Goal: Task Accomplishment & Management: Manage account settings

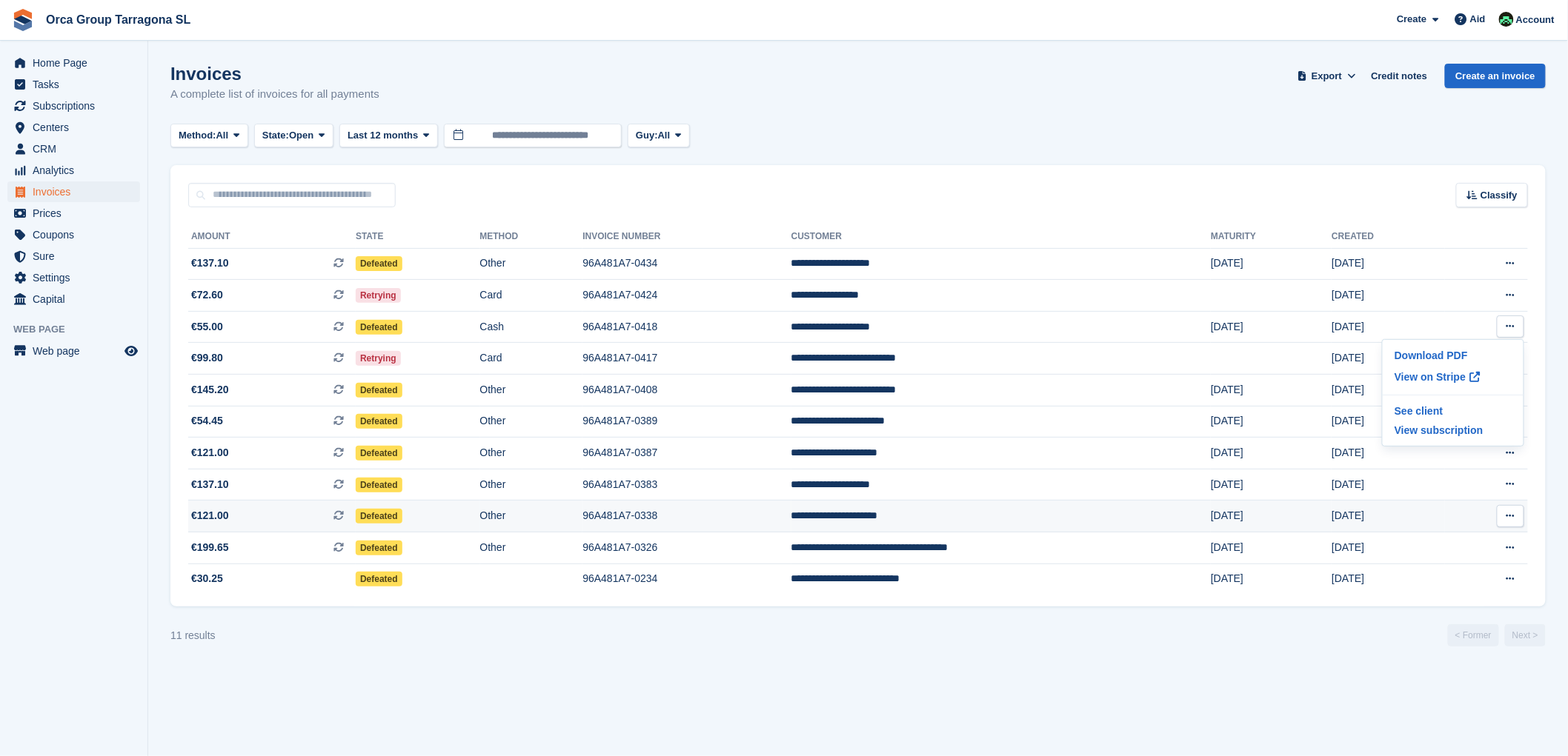
click at [791, 520] on font "**********" at bounding box center [834, 516] width 87 height 11
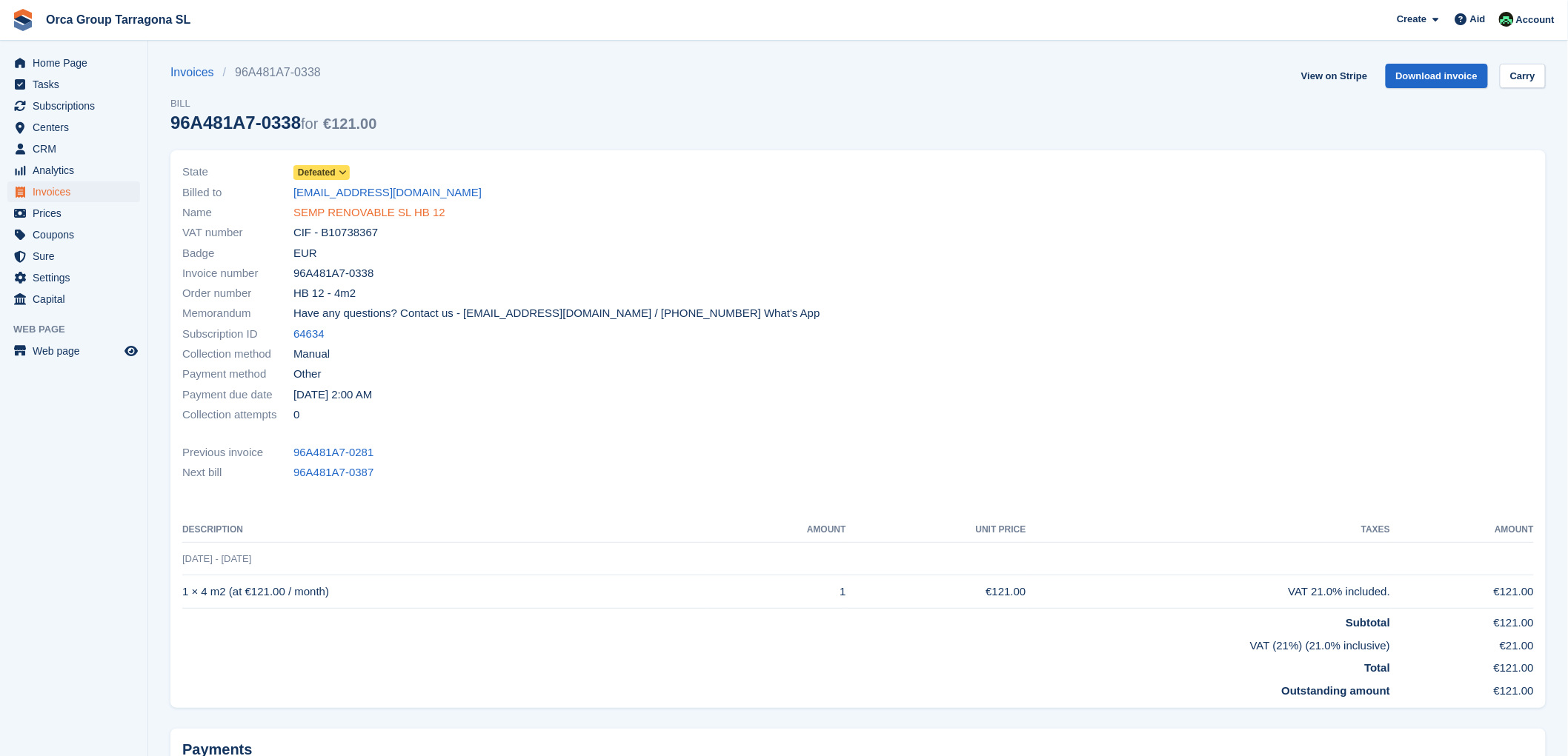
click at [368, 210] on font "SEMP RENOVABLE SL HB 12" at bounding box center [370, 212] width 152 height 13
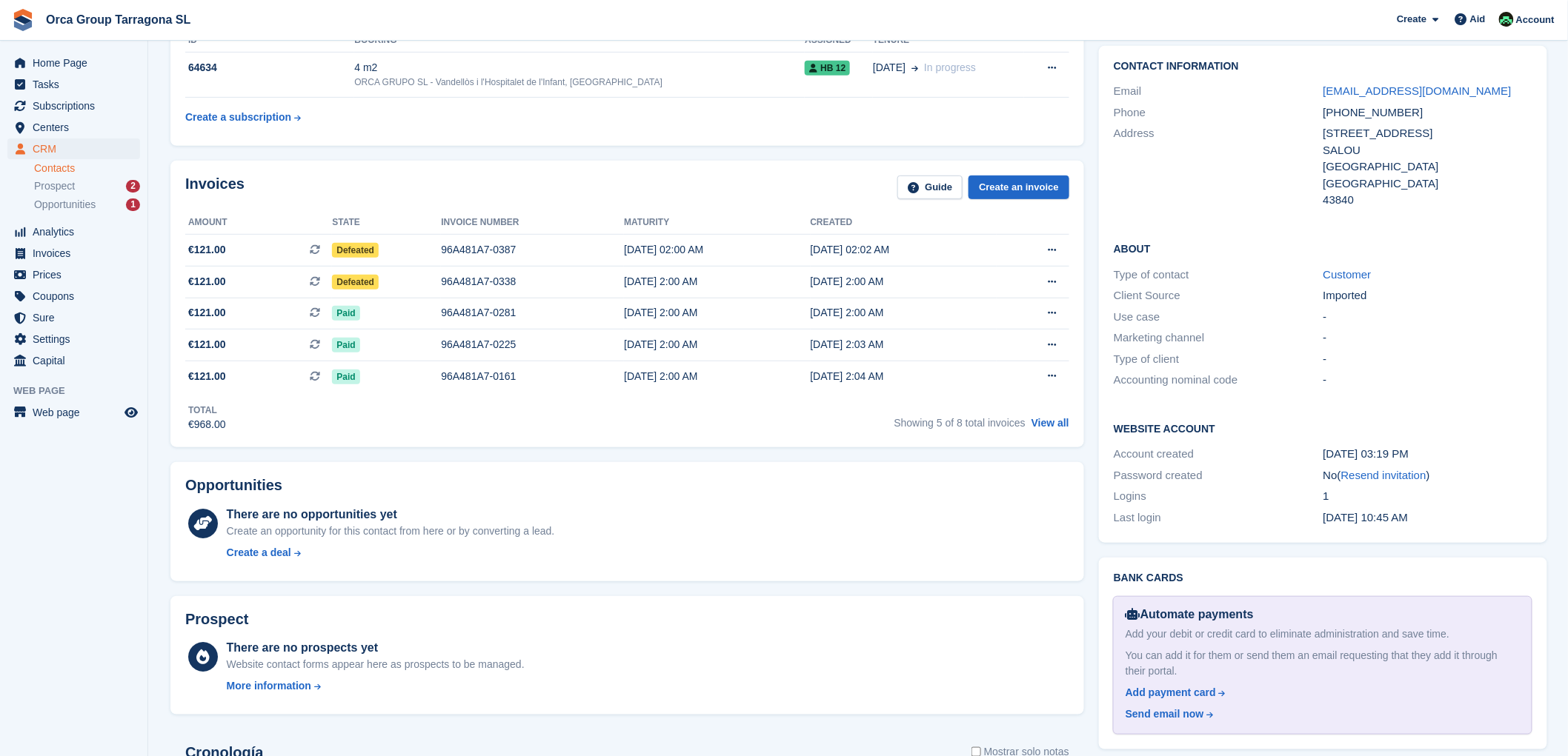
scroll to position [494, 0]
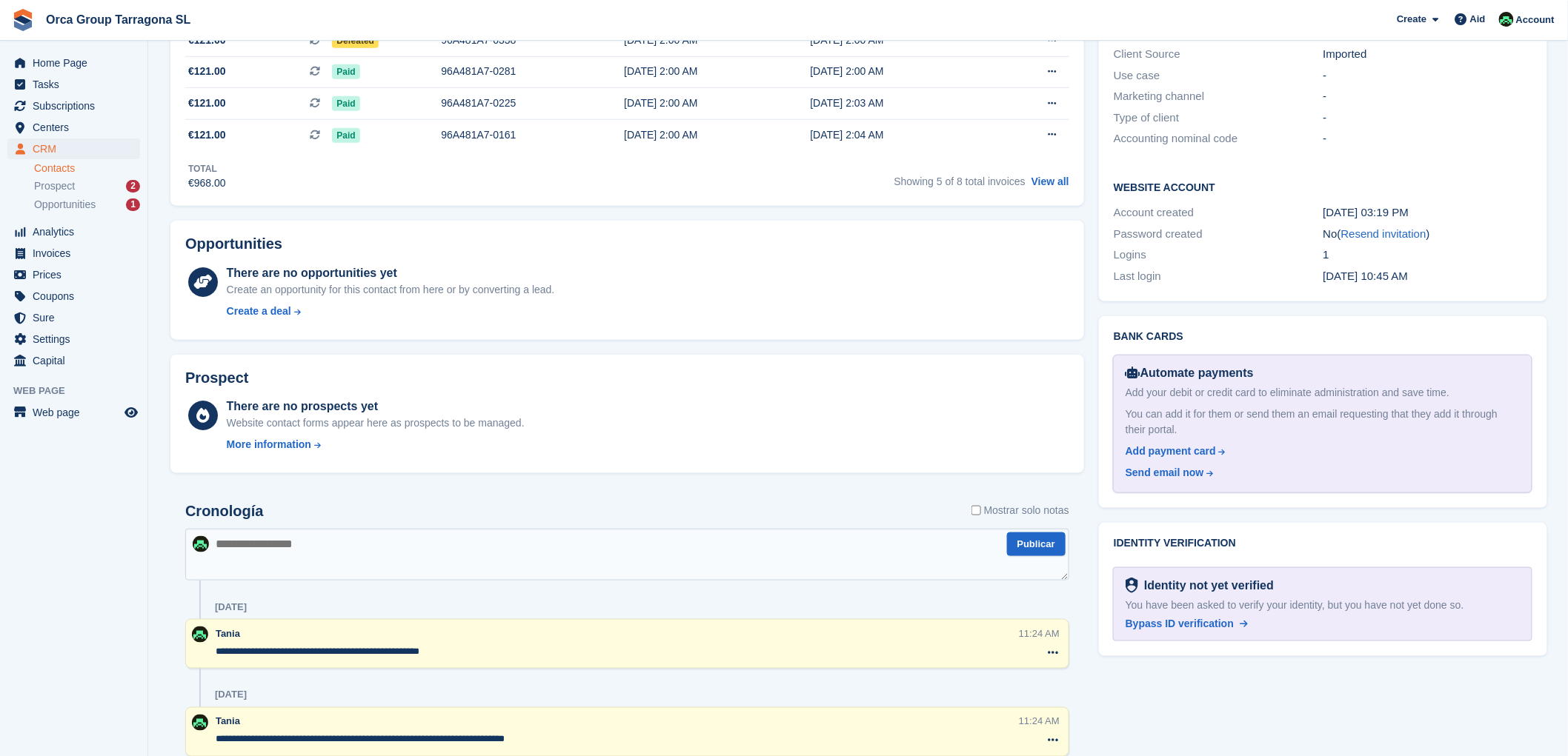
click at [223, 546] on textarea at bounding box center [627, 555] width 884 height 52
type textarea "**********"
click at [1046, 537] on button "Publicar" at bounding box center [1036, 545] width 58 height 24
click at [62, 250] on font "Invoices" at bounding box center [51, 253] width 38 height 12
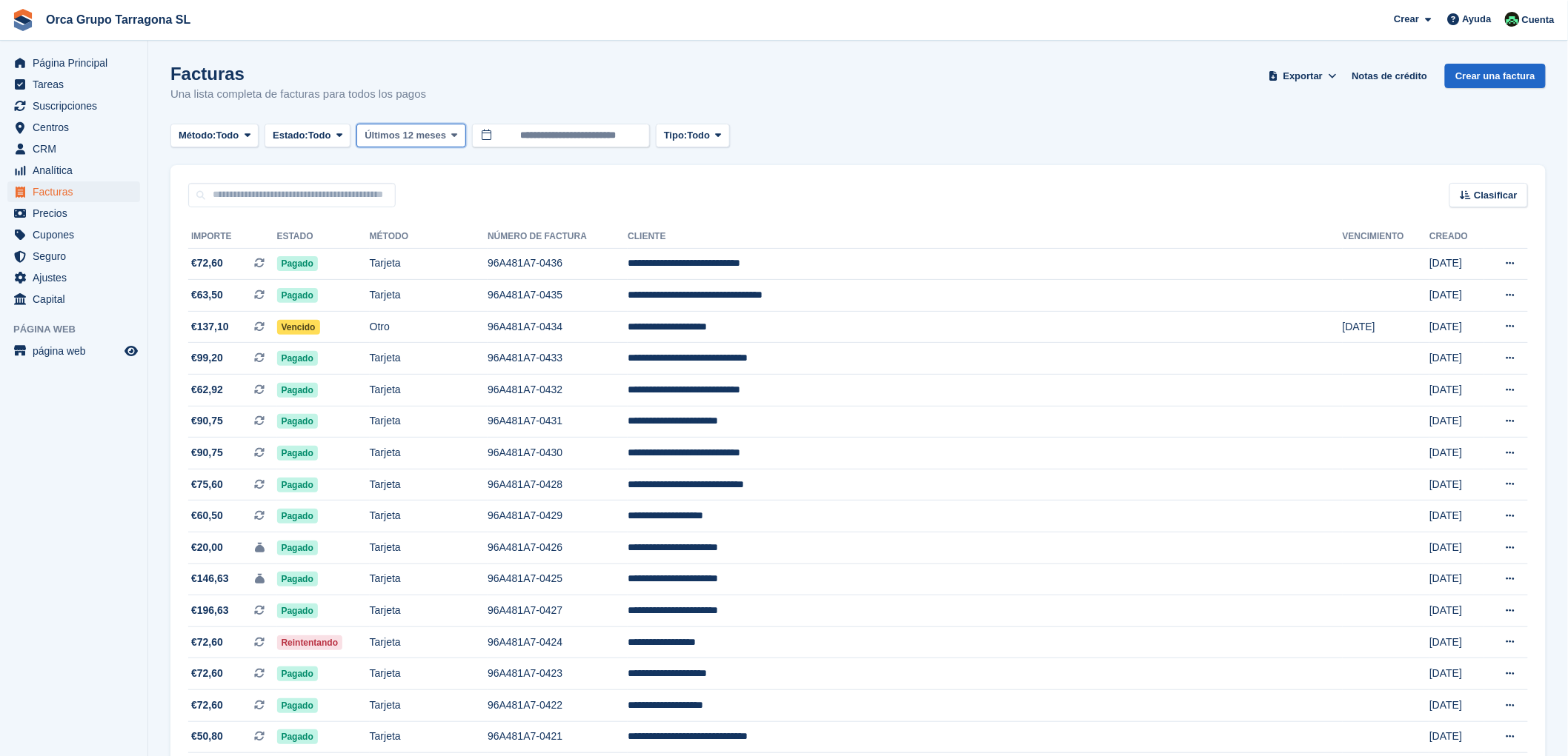
click at [458, 126] on button "Últimos 12 meses" at bounding box center [411, 135] width 109 height 24
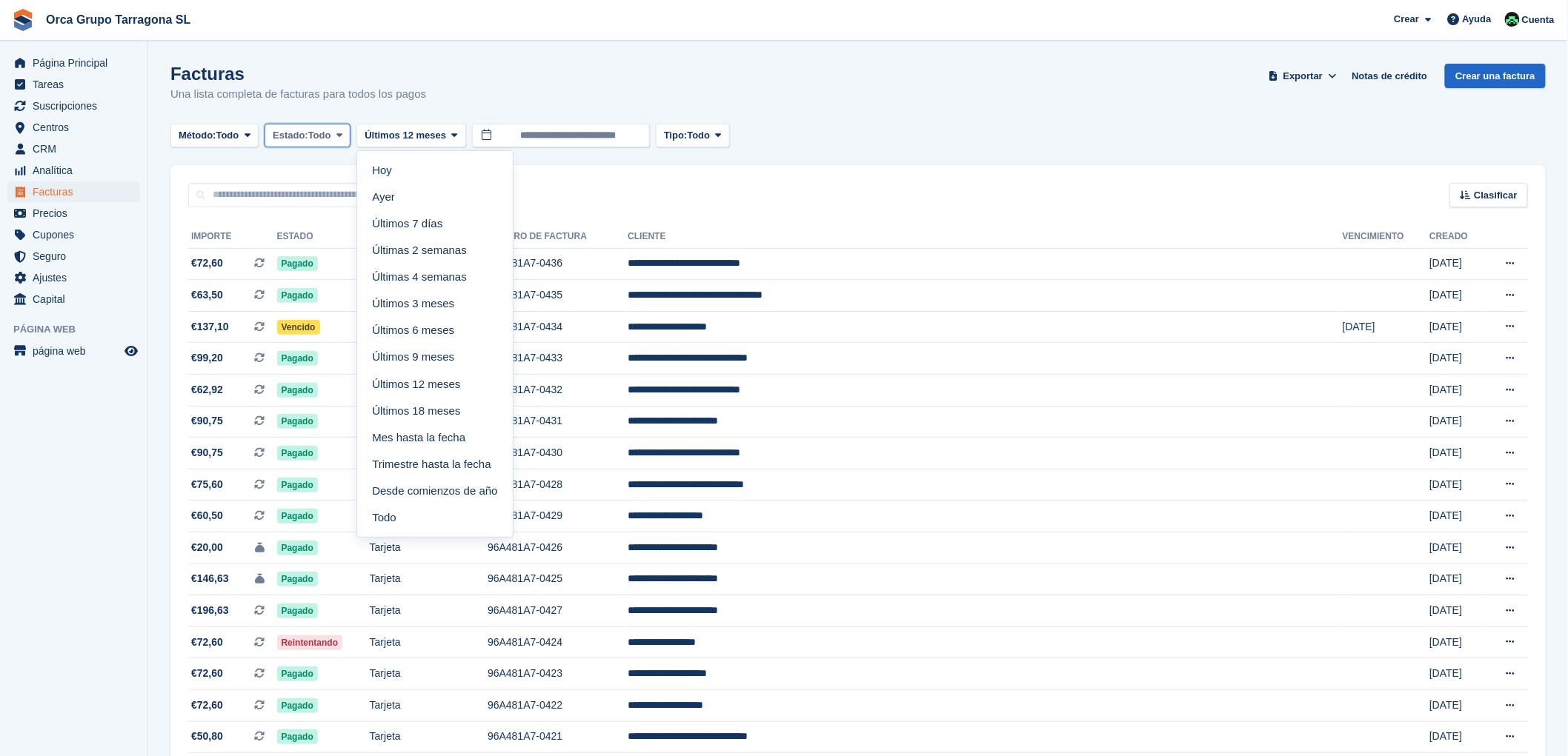
click at [342, 132] on icon at bounding box center [340, 135] width 6 height 10
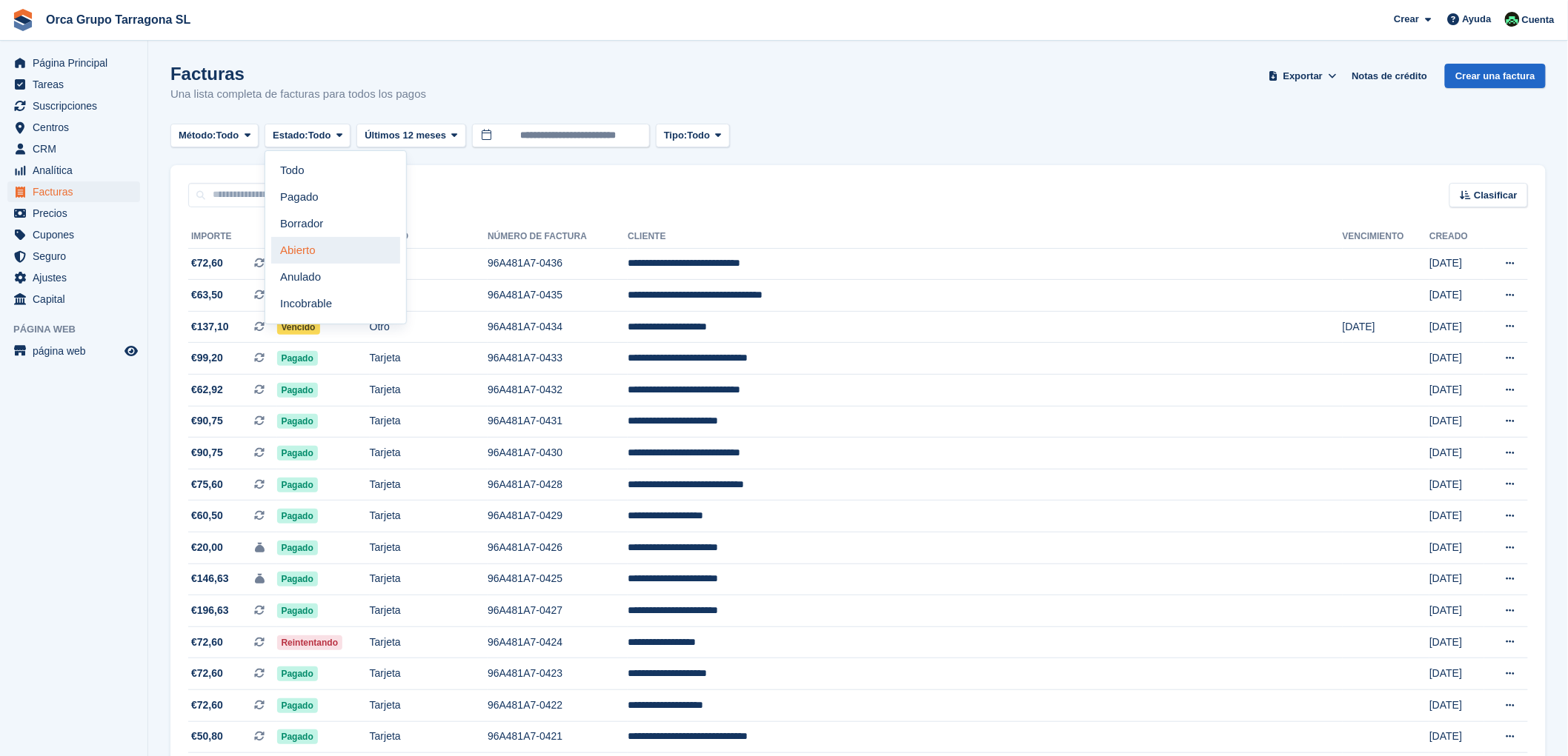
click at [345, 250] on link "Abierto" at bounding box center [336, 251] width 129 height 27
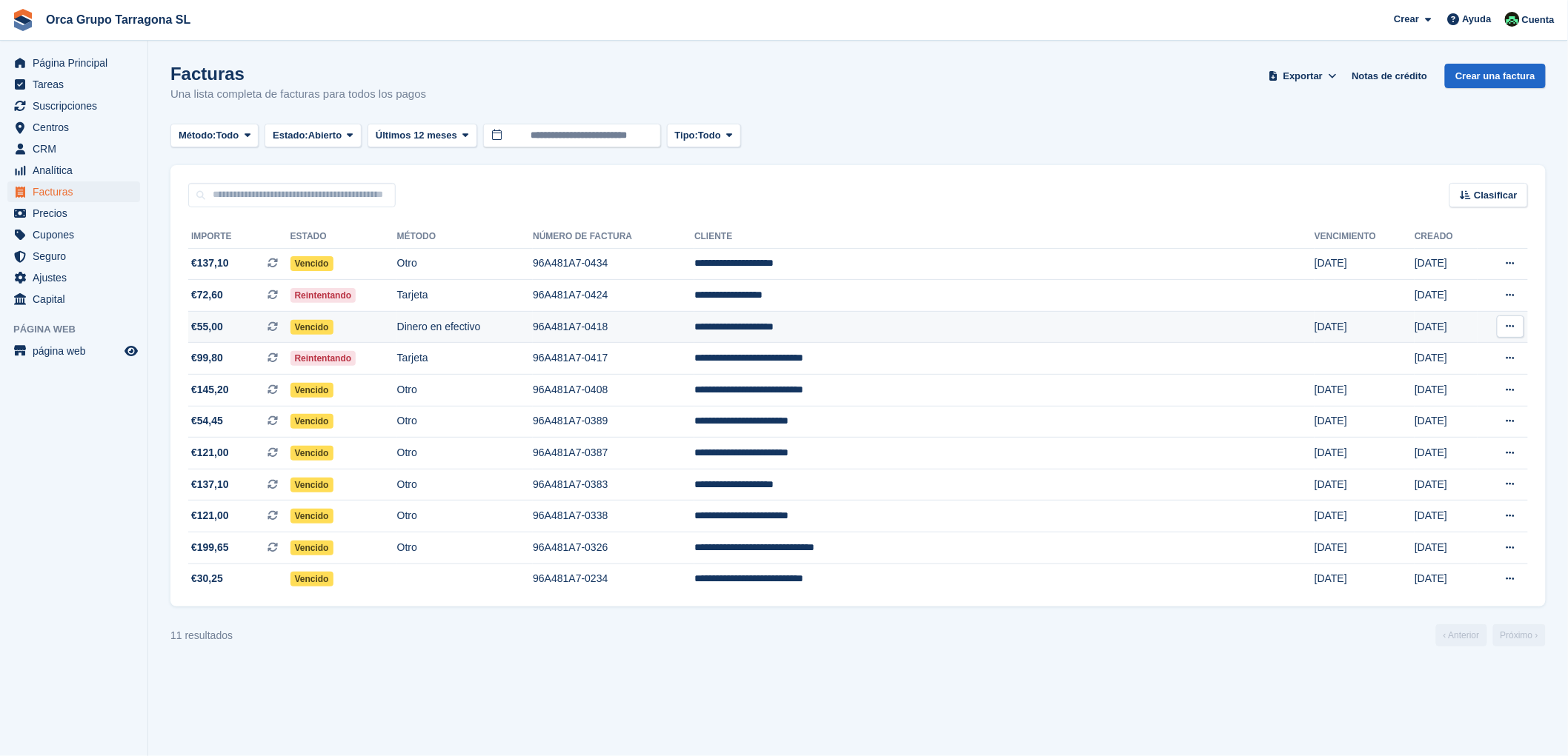
click at [892, 331] on td "**********" at bounding box center [1004, 327] width 620 height 32
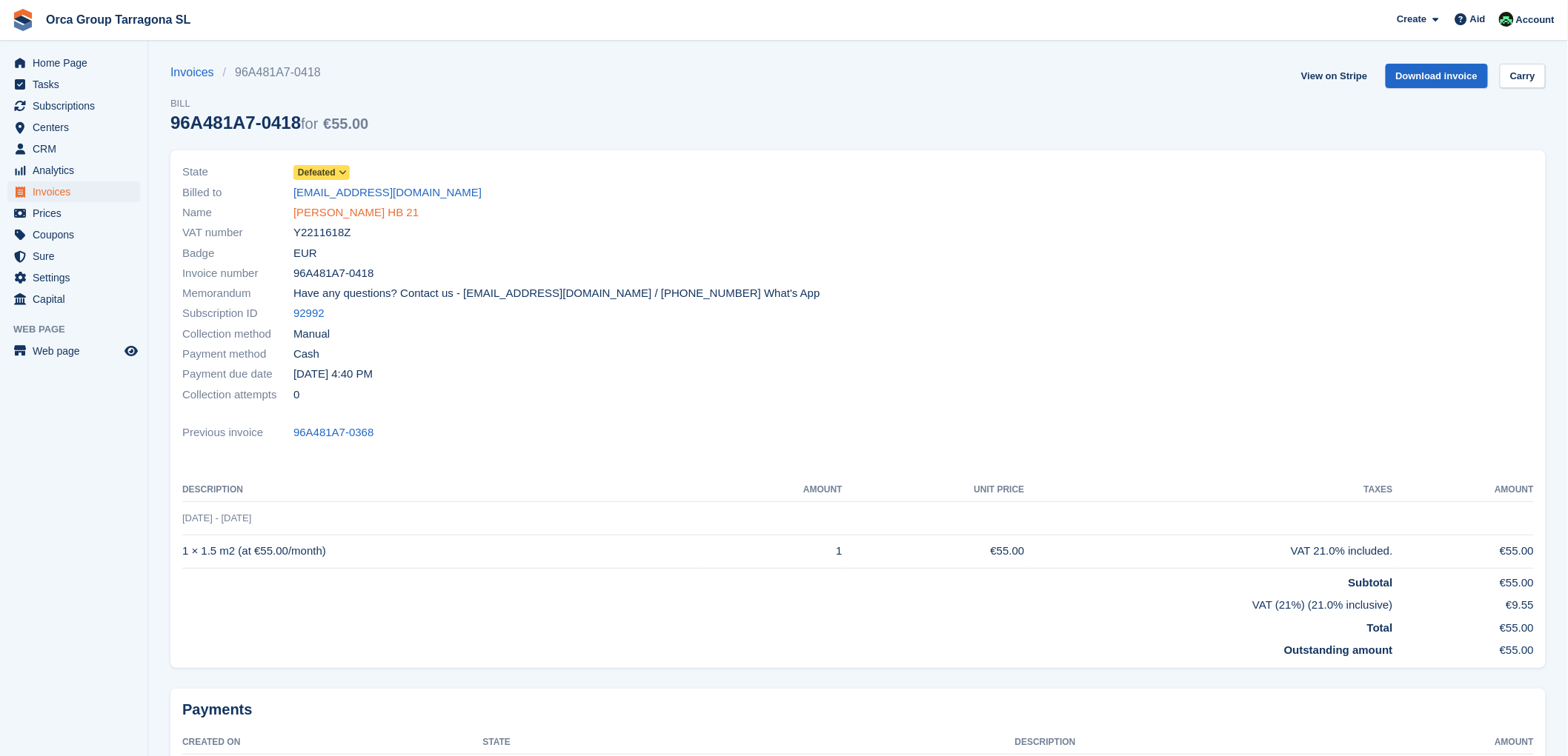
click at [321, 217] on font "ANTONIO CARLINI HB 21" at bounding box center [357, 212] width 125 height 13
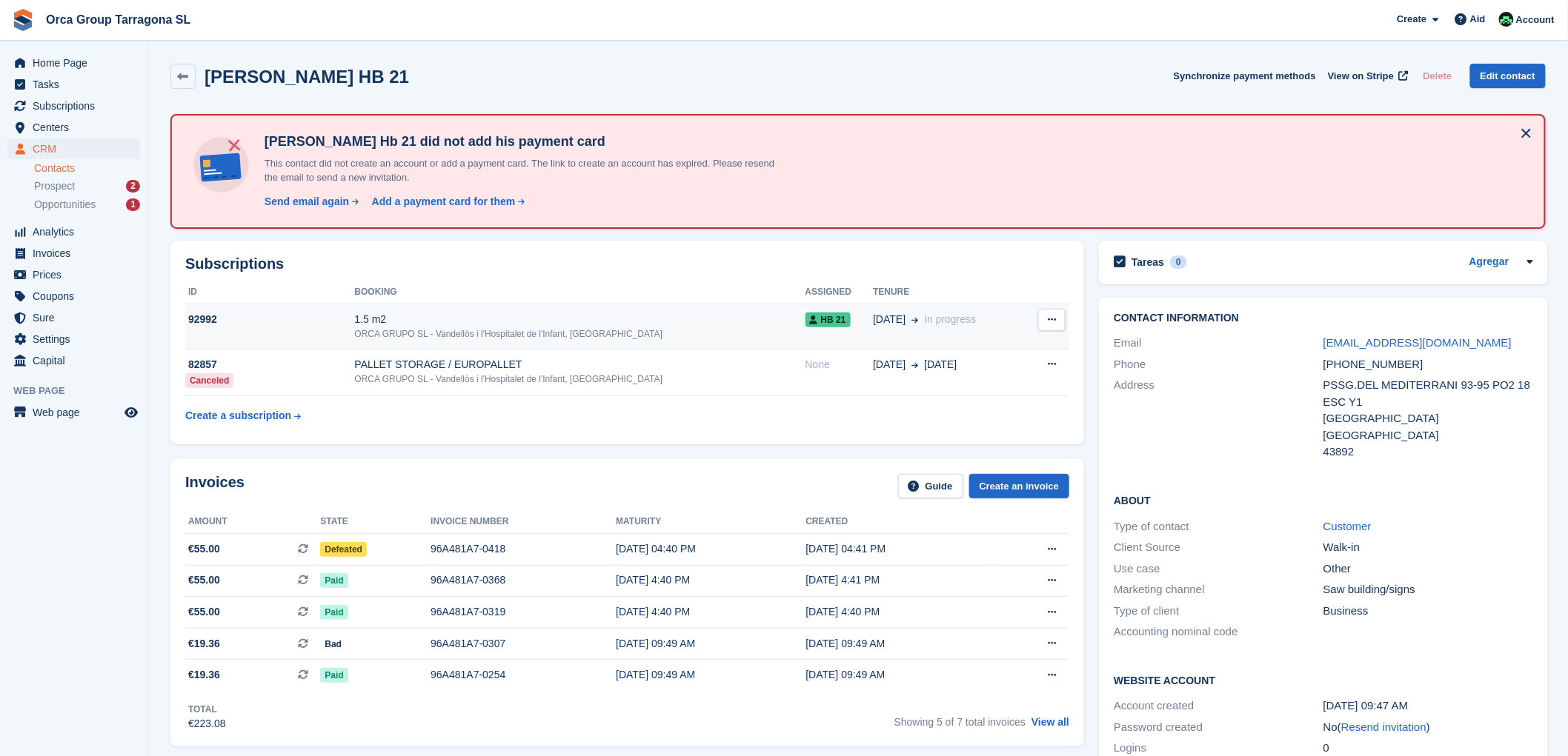
click at [468, 329] on font "ORCA GRUPO SL - Vandellòs i l'[GEOGRAPHIC_DATA], [GEOGRAPHIC_DATA]" at bounding box center [508, 334] width 308 height 11
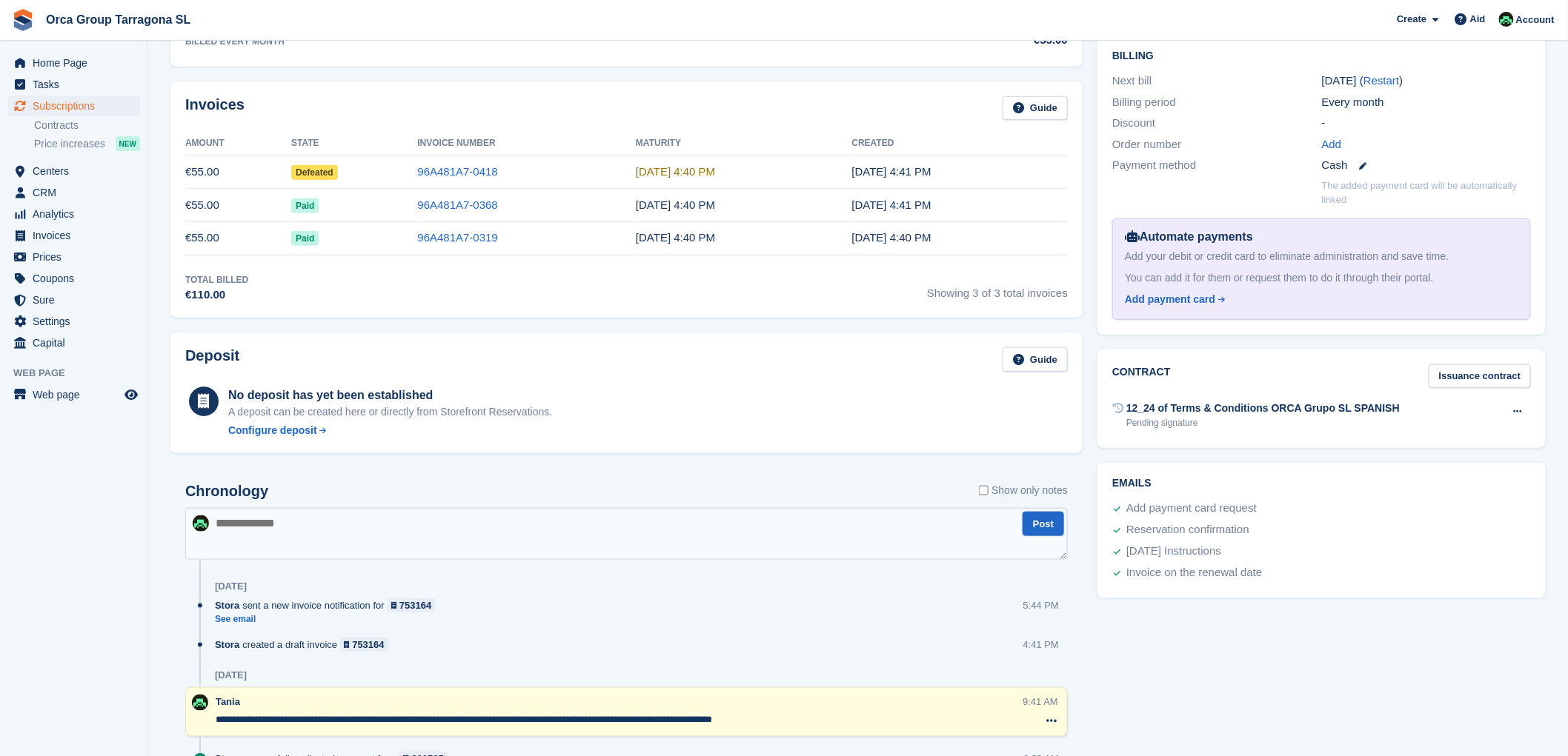
scroll to position [411, 0]
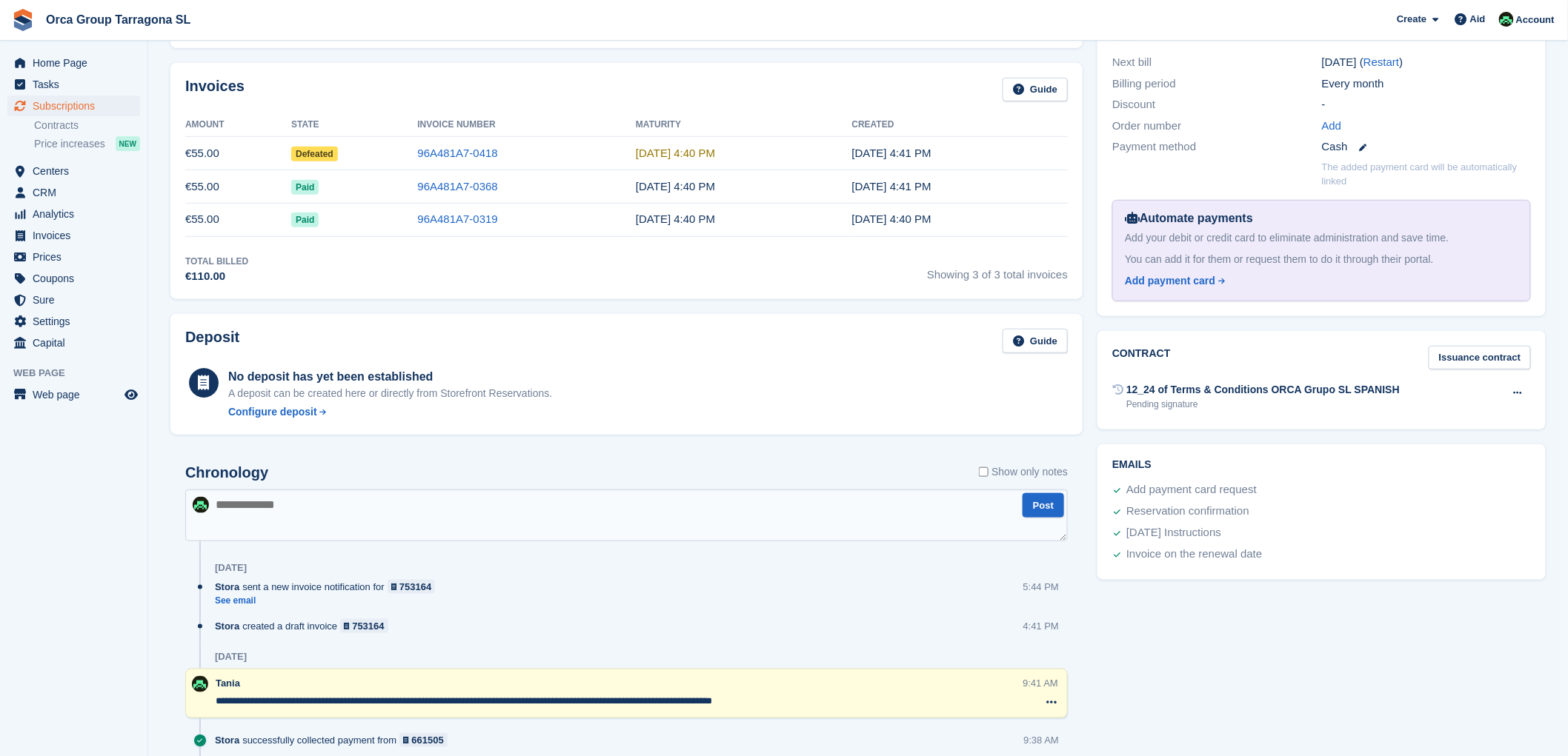
click at [227, 529] on textarea at bounding box center [626, 516] width 883 height 52
type textarea "**********"
click at [1046, 501] on font "Post" at bounding box center [1043, 505] width 21 height 11
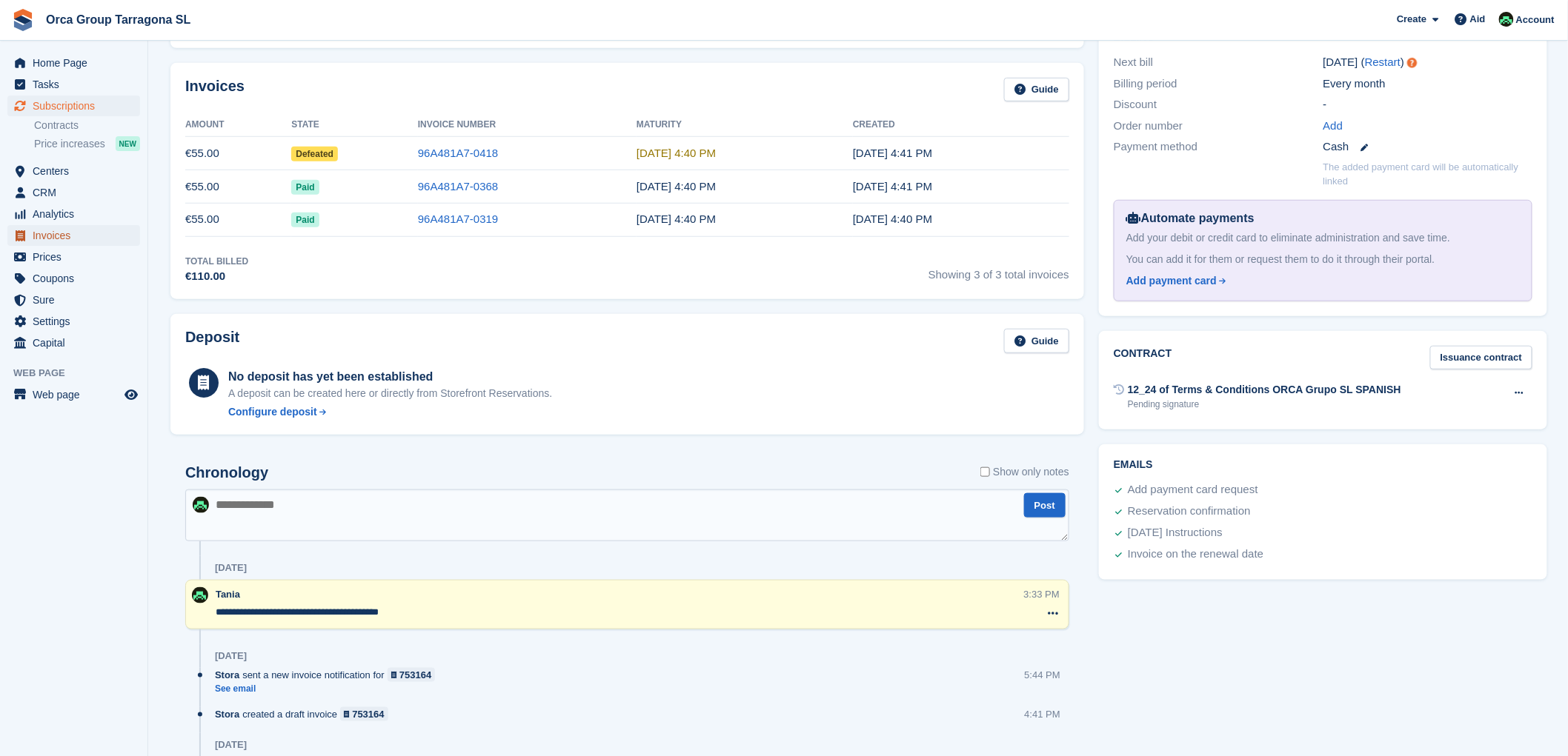
click at [56, 237] on font "Invoices" at bounding box center [51, 235] width 38 height 12
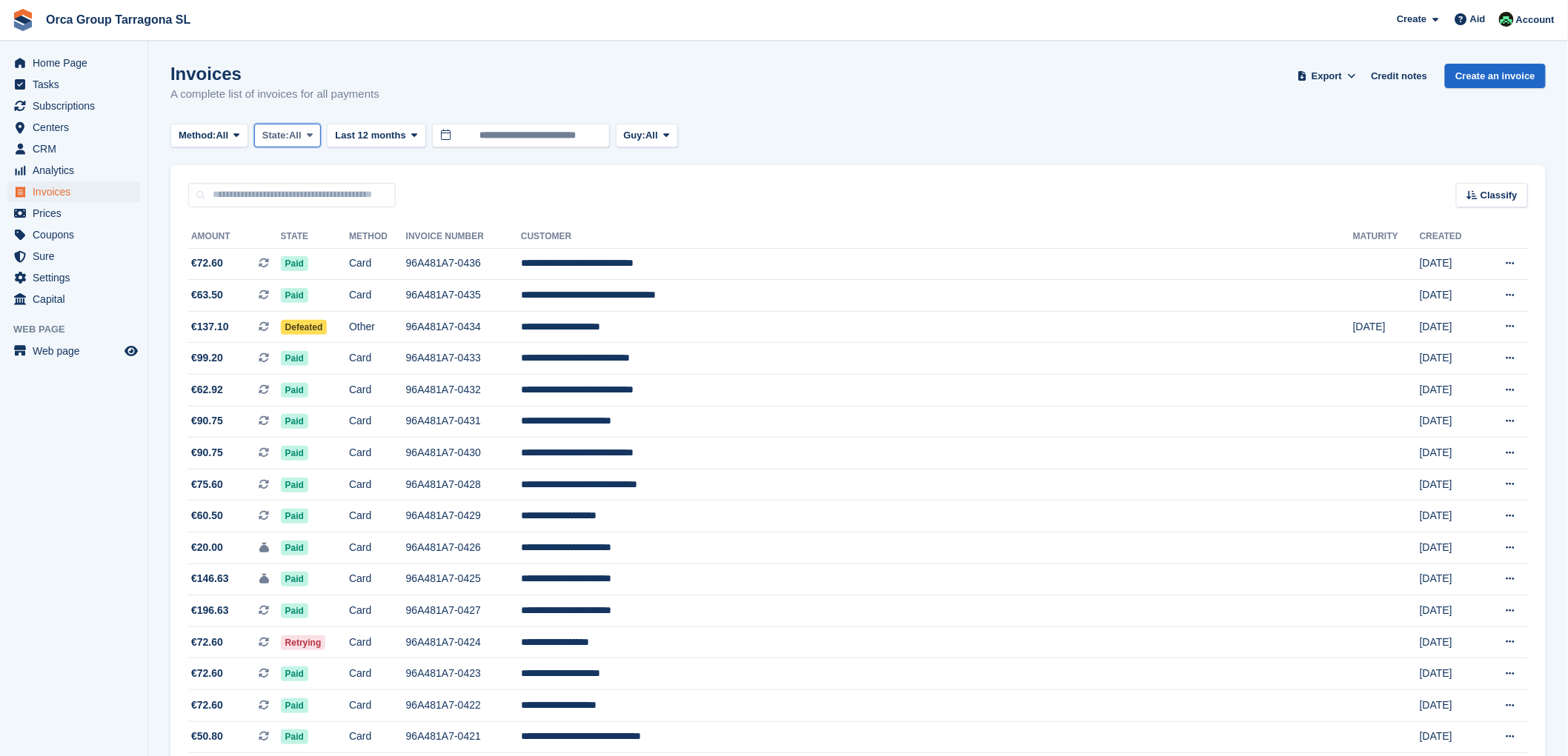
click at [313, 135] on icon at bounding box center [309, 135] width 6 height 10
click at [326, 250] on link "Open" at bounding box center [325, 251] width 129 height 27
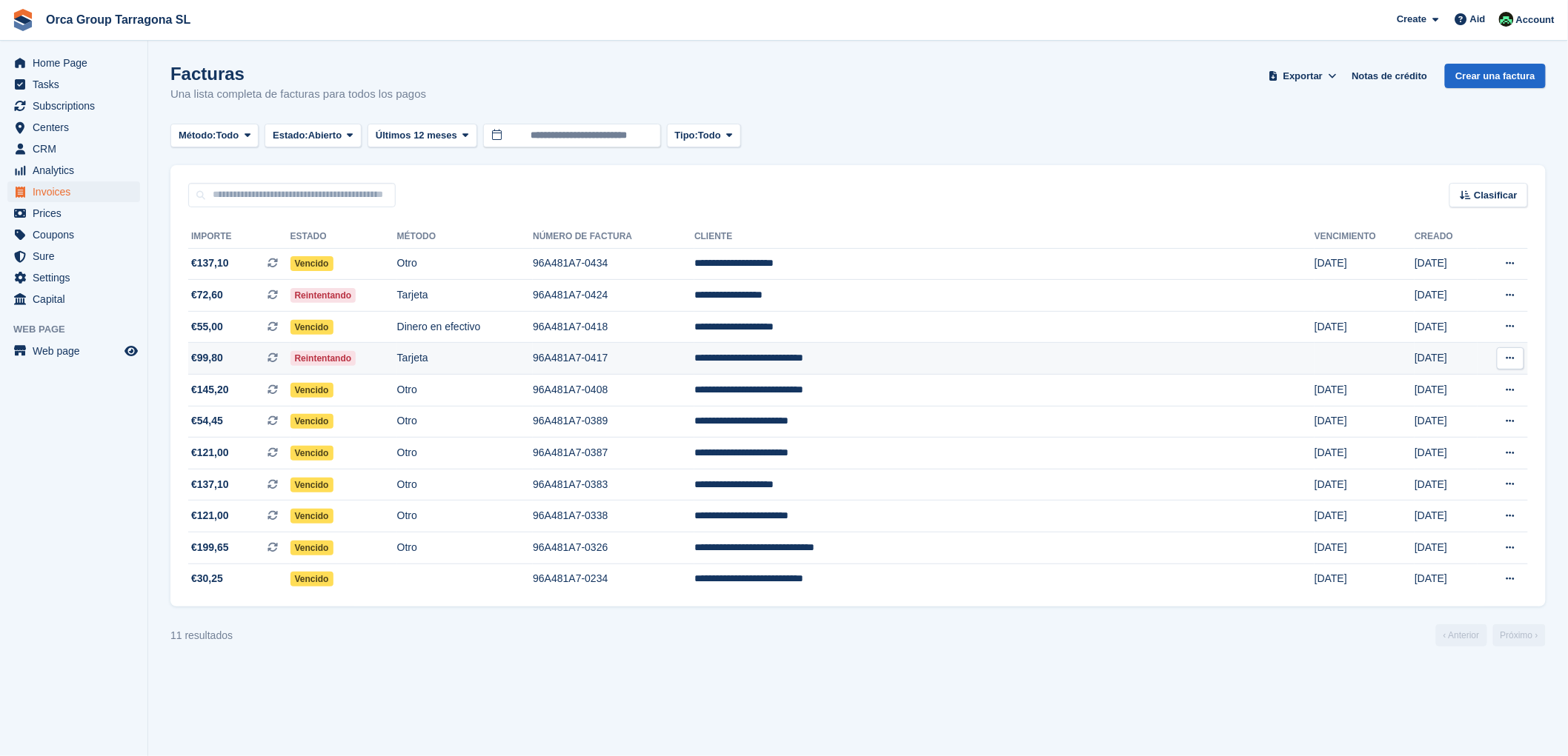
click at [946, 358] on td "**********" at bounding box center [1004, 359] width 620 height 32
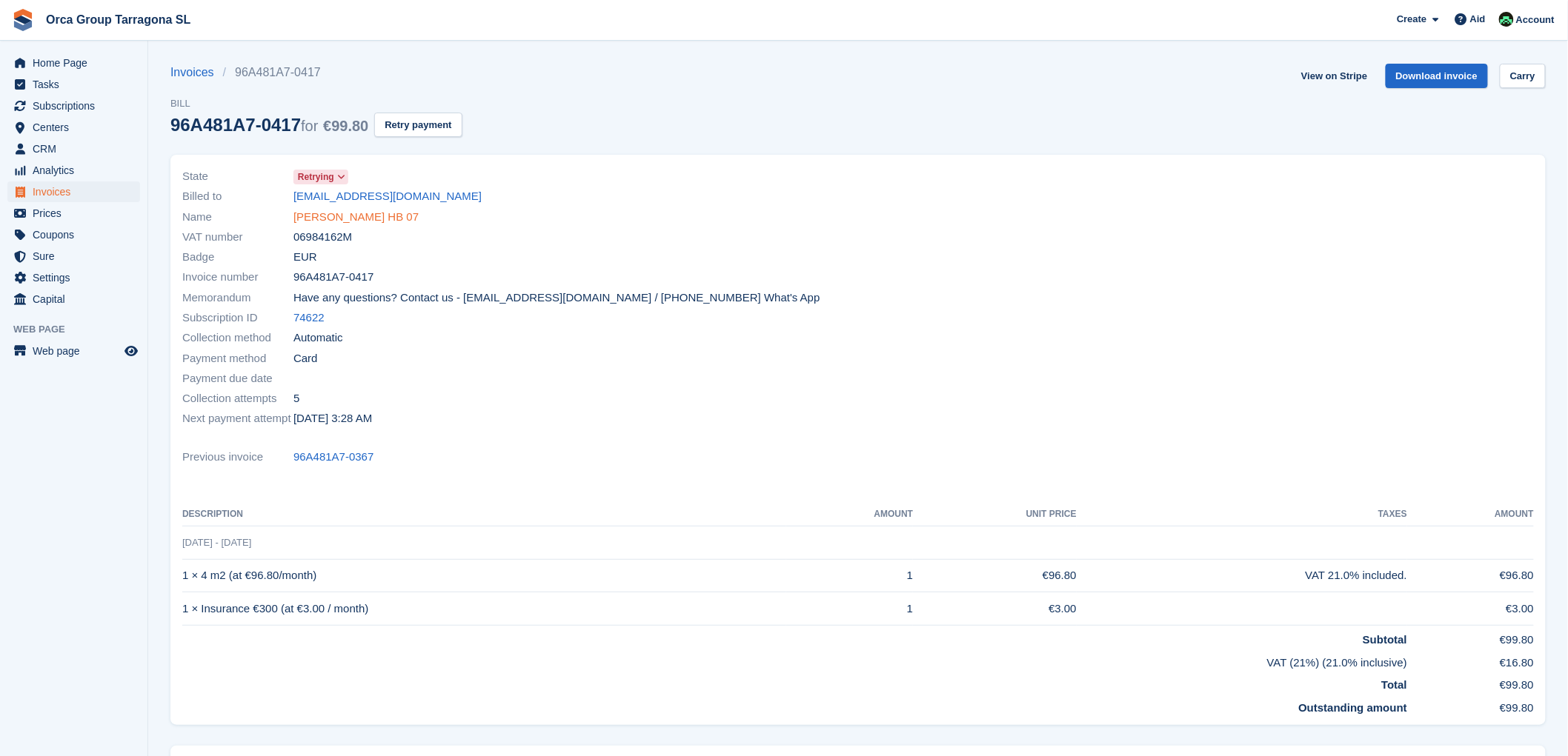
click at [418, 218] on font "[PERSON_NAME] HB 07" at bounding box center [357, 217] width 125 height 13
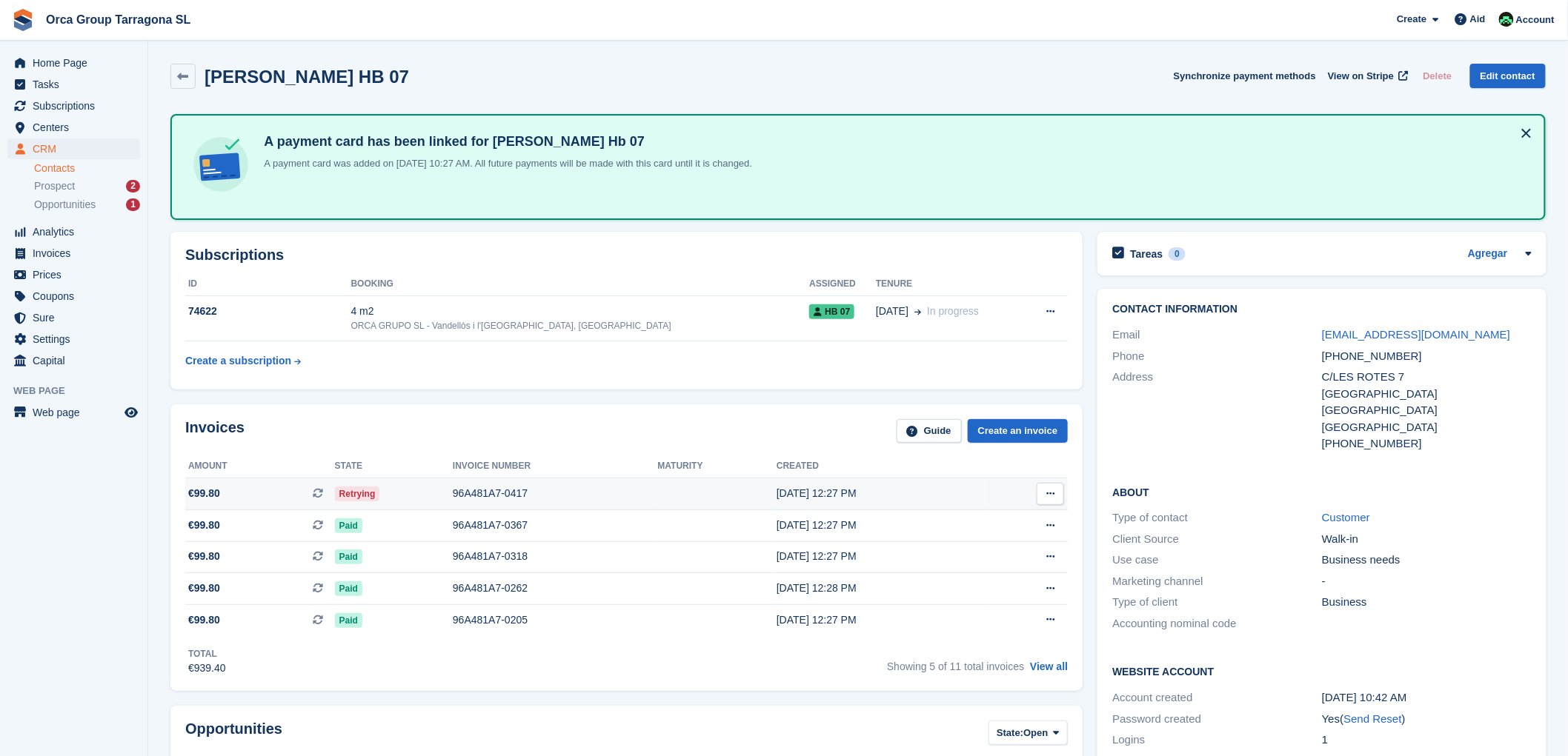
click at [342, 495] on font "Retrying" at bounding box center [358, 494] width 37 height 11
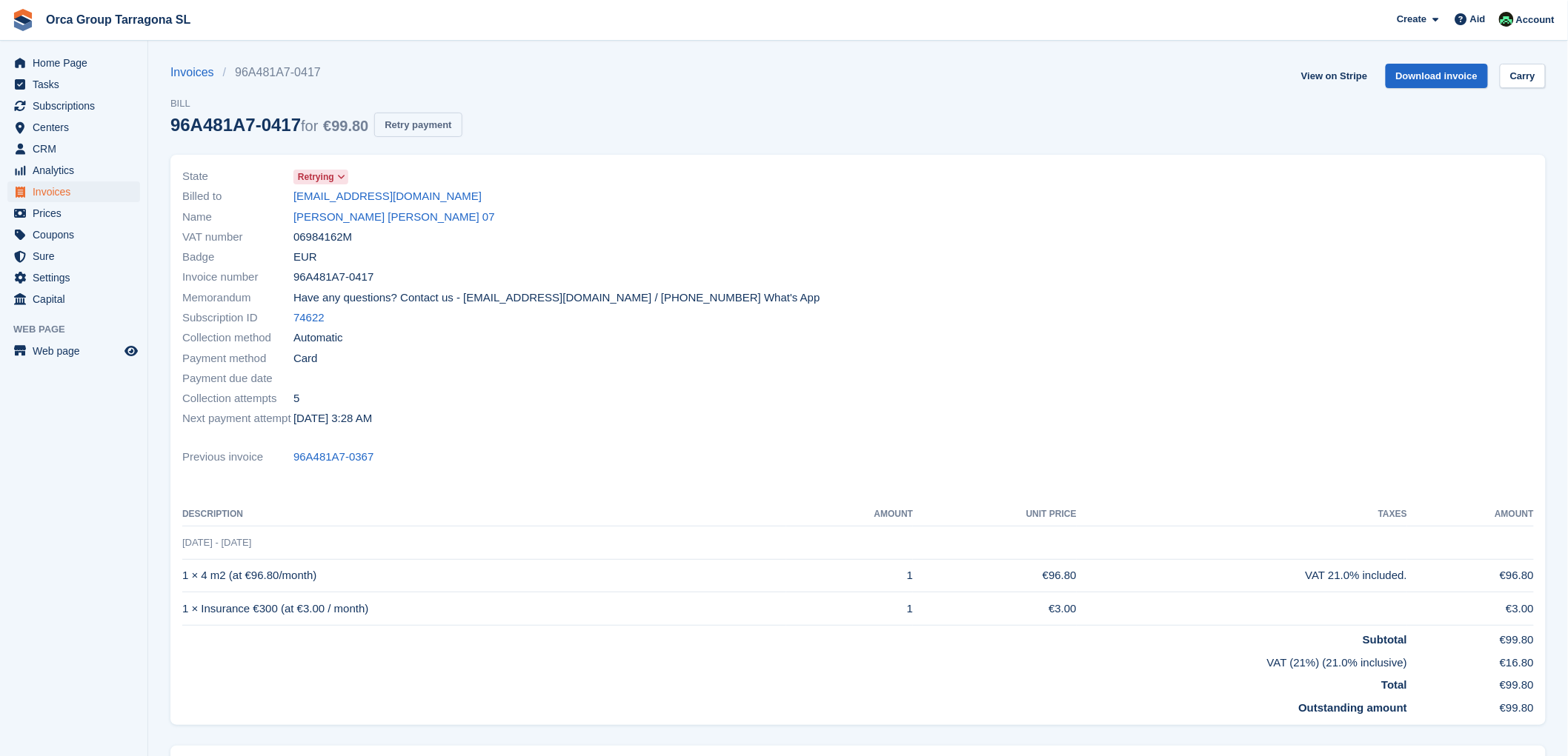
click at [419, 120] on font "Retry payment" at bounding box center [418, 125] width 66 height 11
click at [306, 213] on font "ALFONSO NEVADO CASARES HB 07" at bounding box center [394, 217] width 202 height 13
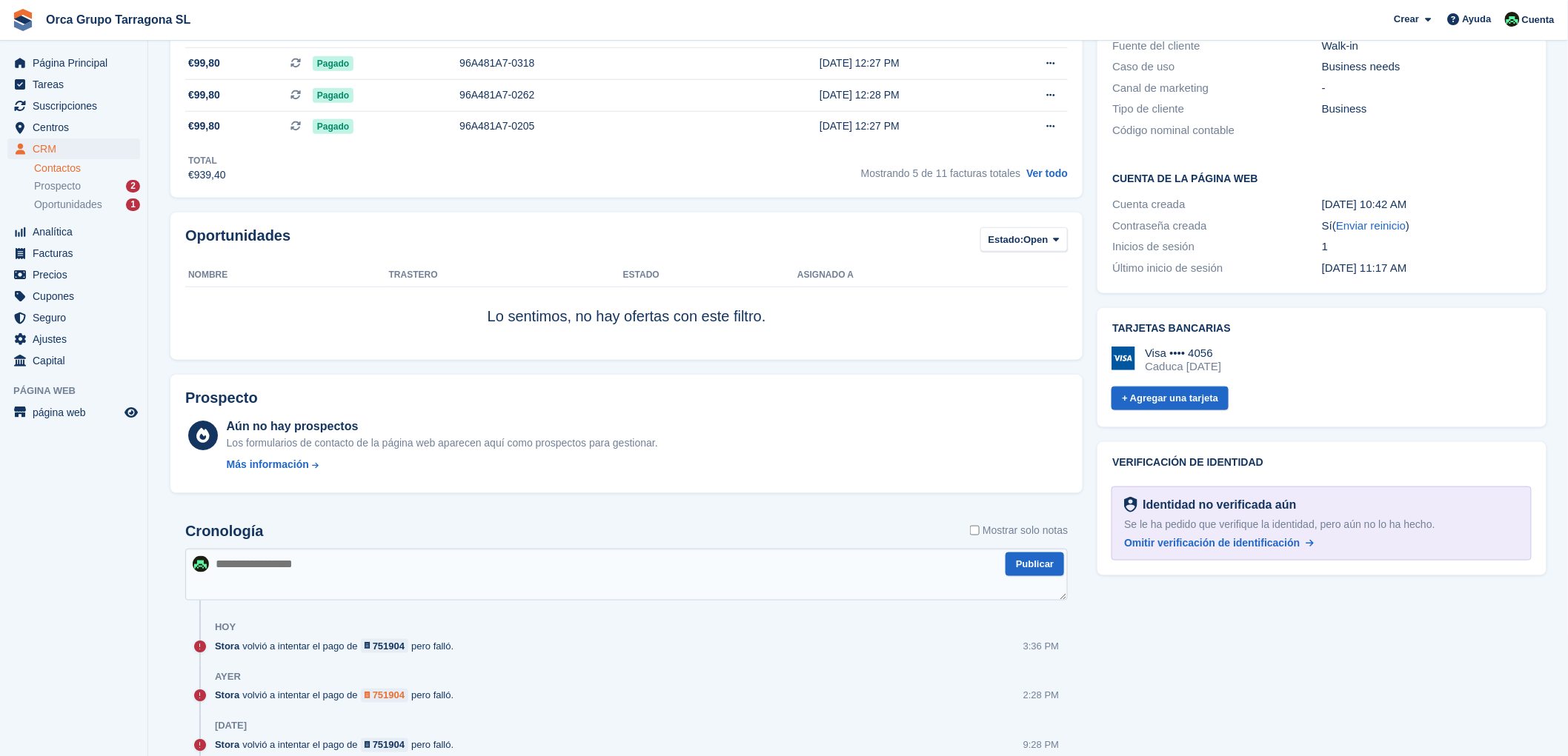
scroll to position [657, 0]
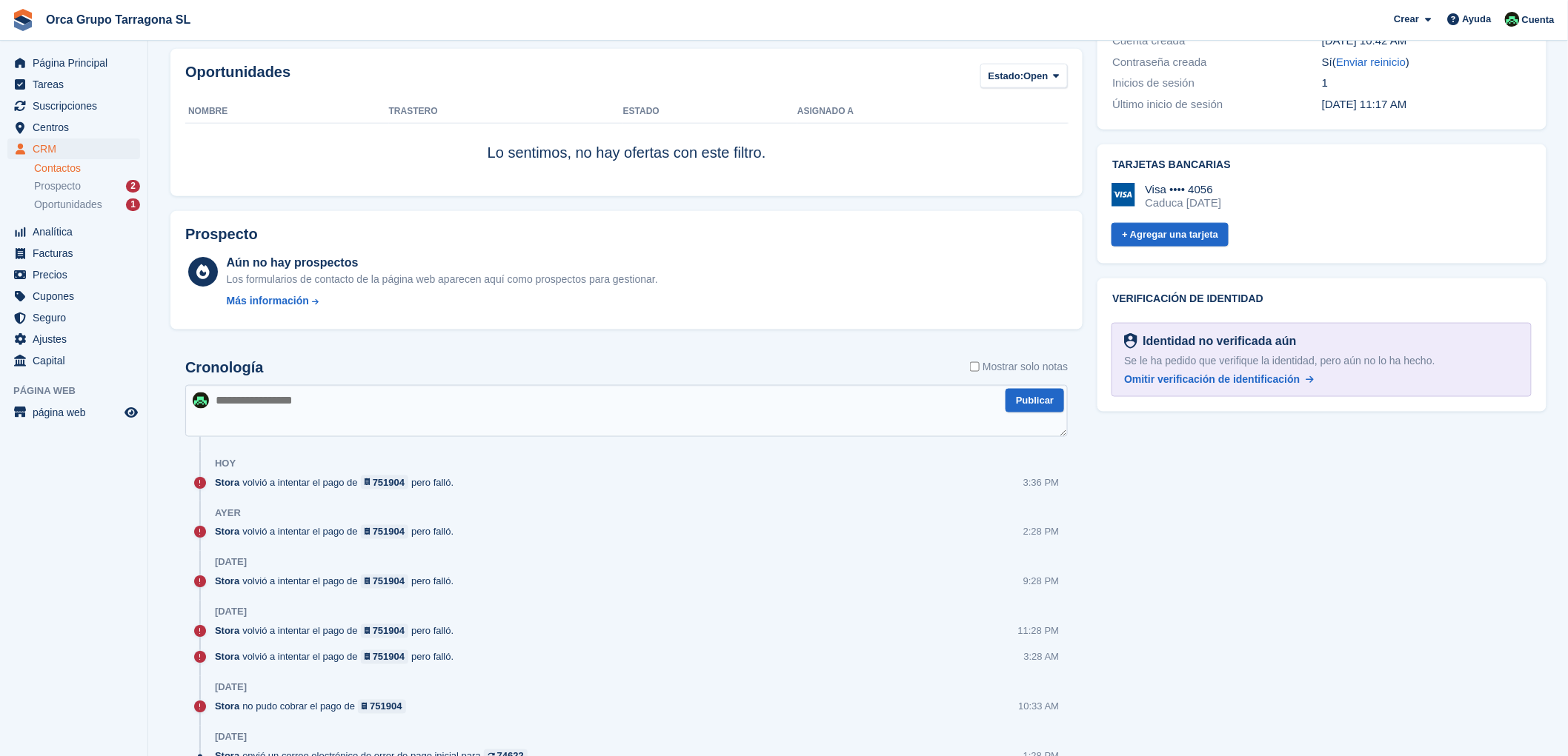
click at [236, 415] on textarea at bounding box center [626, 411] width 883 height 52
type textarea "**********"
click at [1027, 401] on button "Publicar" at bounding box center [1034, 400] width 58 height 24
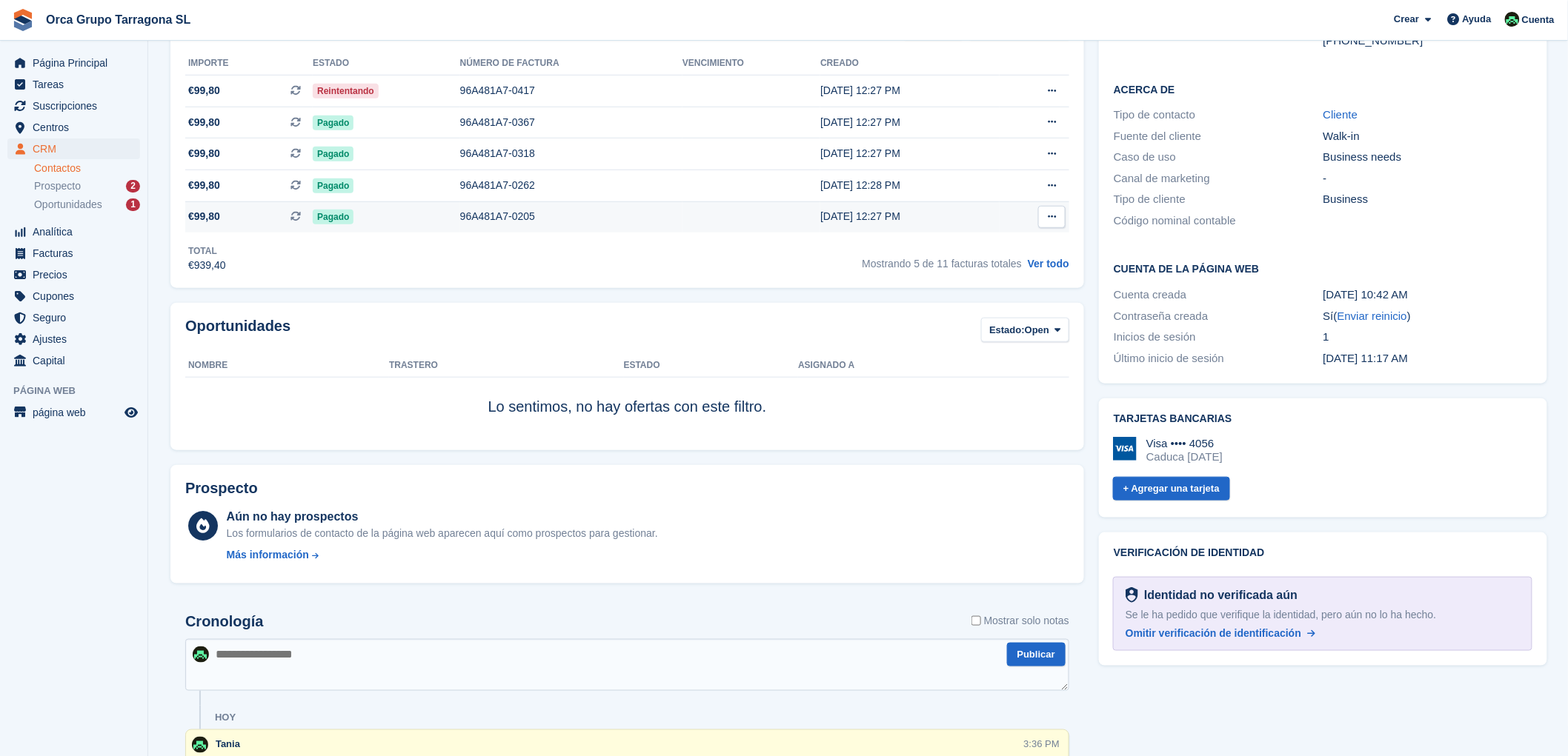
scroll to position [246, 0]
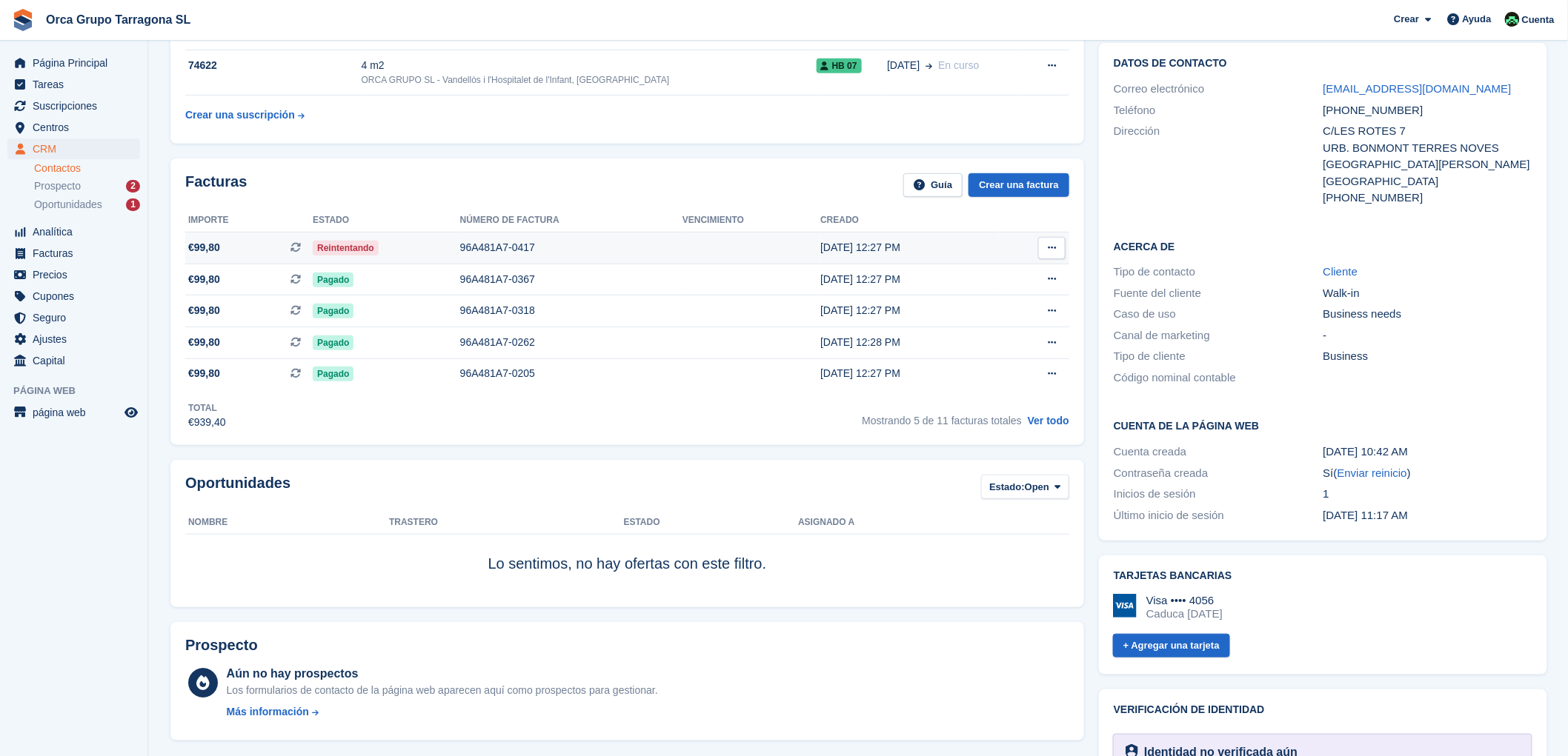
click at [1048, 246] on icon at bounding box center [1052, 247] width 8 height 10
click at [926, 217] on th "Creado" at bounding box center [910, 220] width 179 height 23
drag, startPoint x: 915, startPoint y: 239, endPoint x: 193, endPoint y: 235, distance: 722.0
click at [193, 235] on tr "€99,80 Esta es una factura de suscripción recurrente. Reintentando 96A481A7-041…" at bounding box center [627, 249] width 884 height 32
copy tr "99,80 Esta es una factura de suscripción recurrente. Reintentando 96A481A7-0417…"
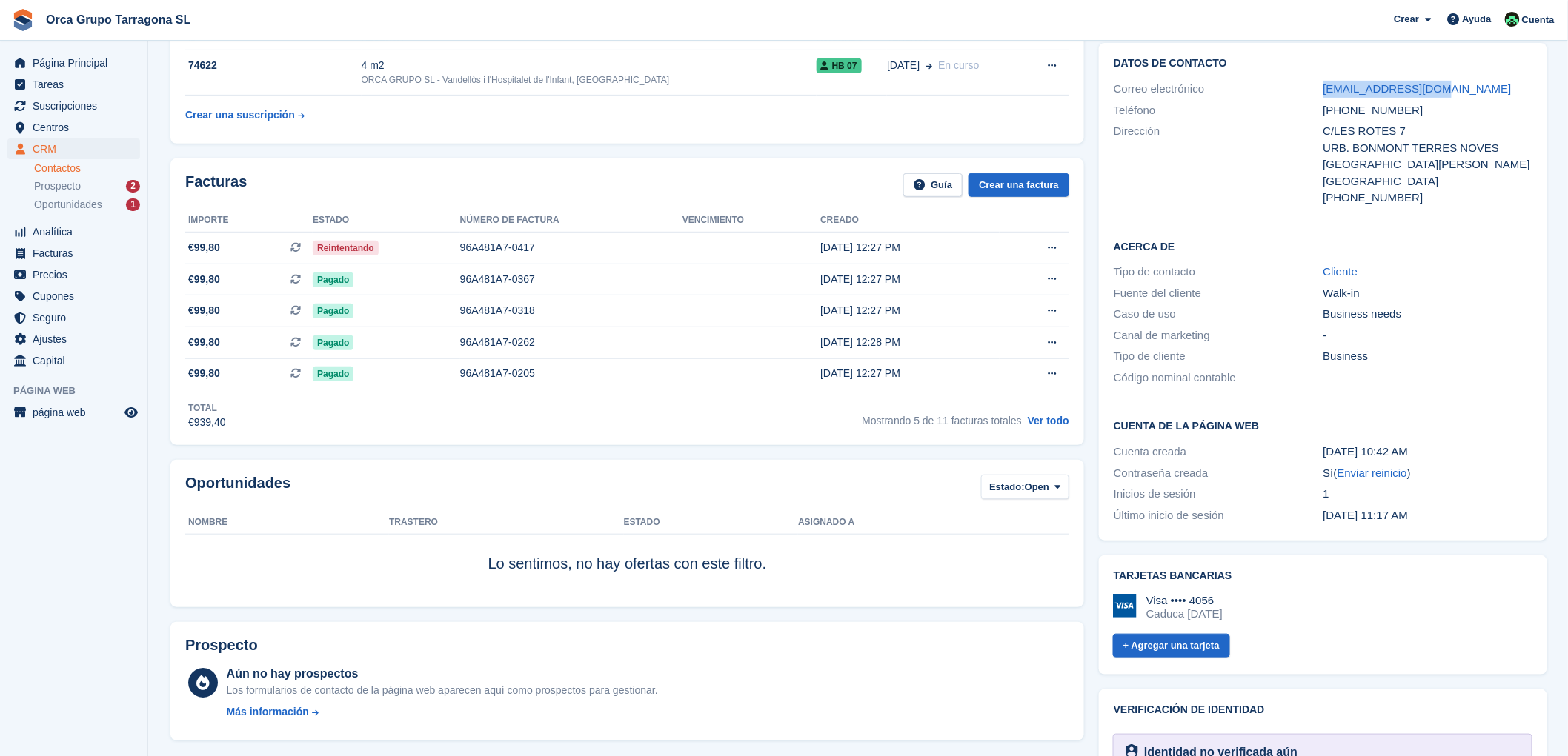
drag, startPoint x: 1441, startPoint y: 86, endPoint x: 1300, endPoint y: 83, distance: 141.0
click at [1300, 83] on div "Correo electrónico acisa2004@gmail.com" at bounding box center [1322, 90] width 418 height 21
copy div "Correo electrónico acisa2004@gmail.com"
click at [1051, 246] on icon at bounding box center [1052, 247] width 8 height 10
click at [960, 272] on p "Descargar PDF" at bounding box center [995, 278] width 129 height 20
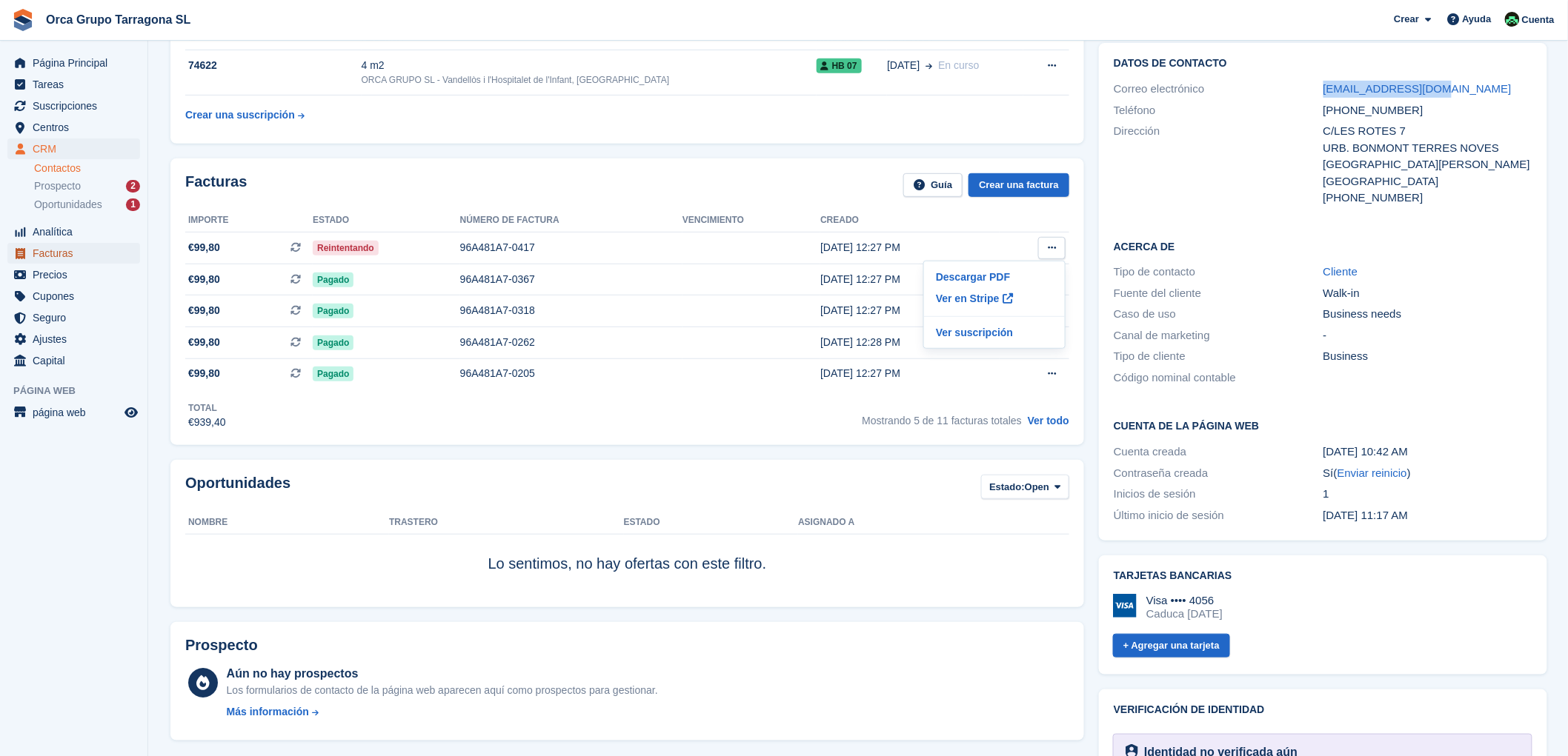
click at [66, 255] on span "Facturas" at bounding box center [76, 253] width 89 height 21
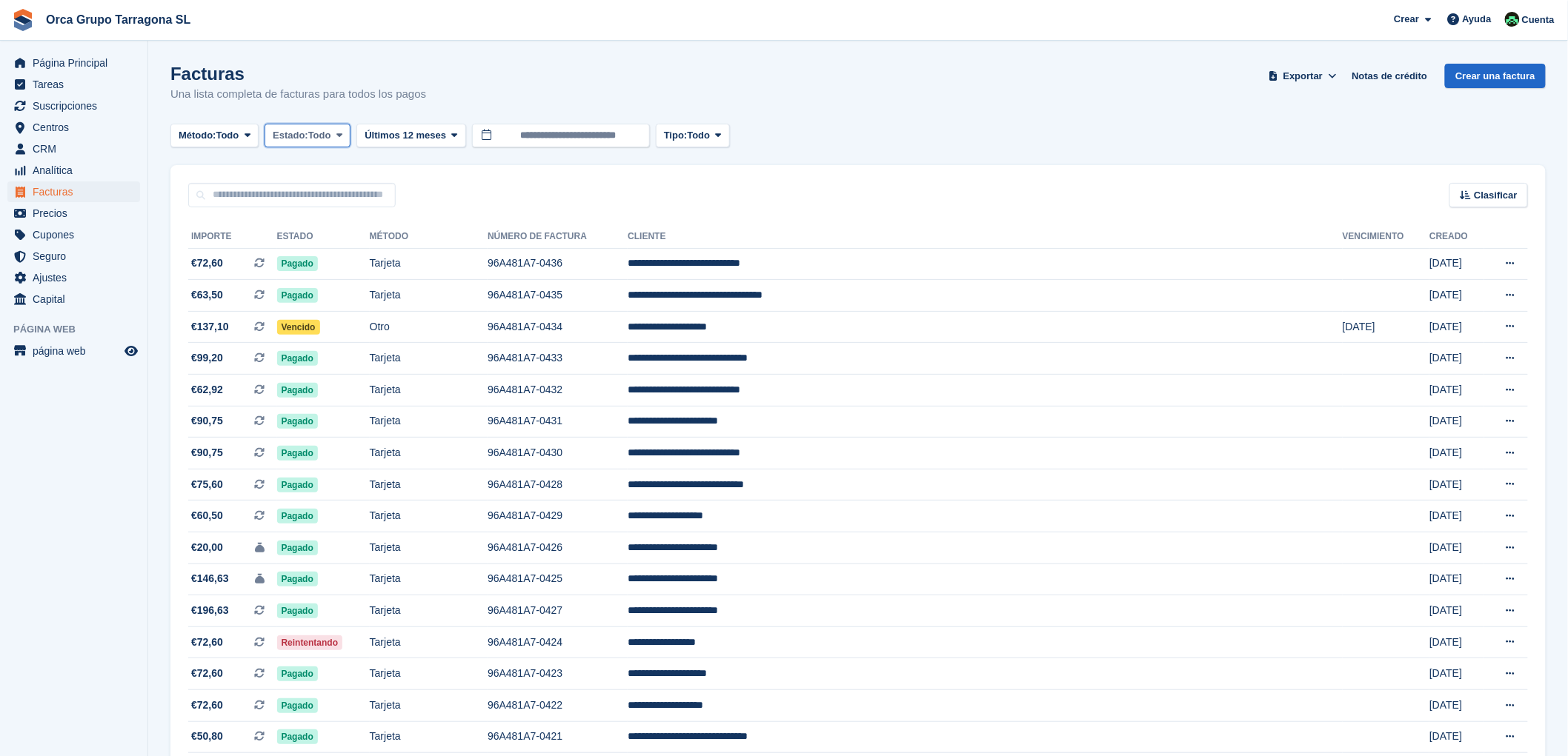
click at [342, 131] on icon at bounding box center [340, 135] width 6 height 10
click at [338, 253] on link "Abierto" at bounding box center [336, 251] width 129 height 27
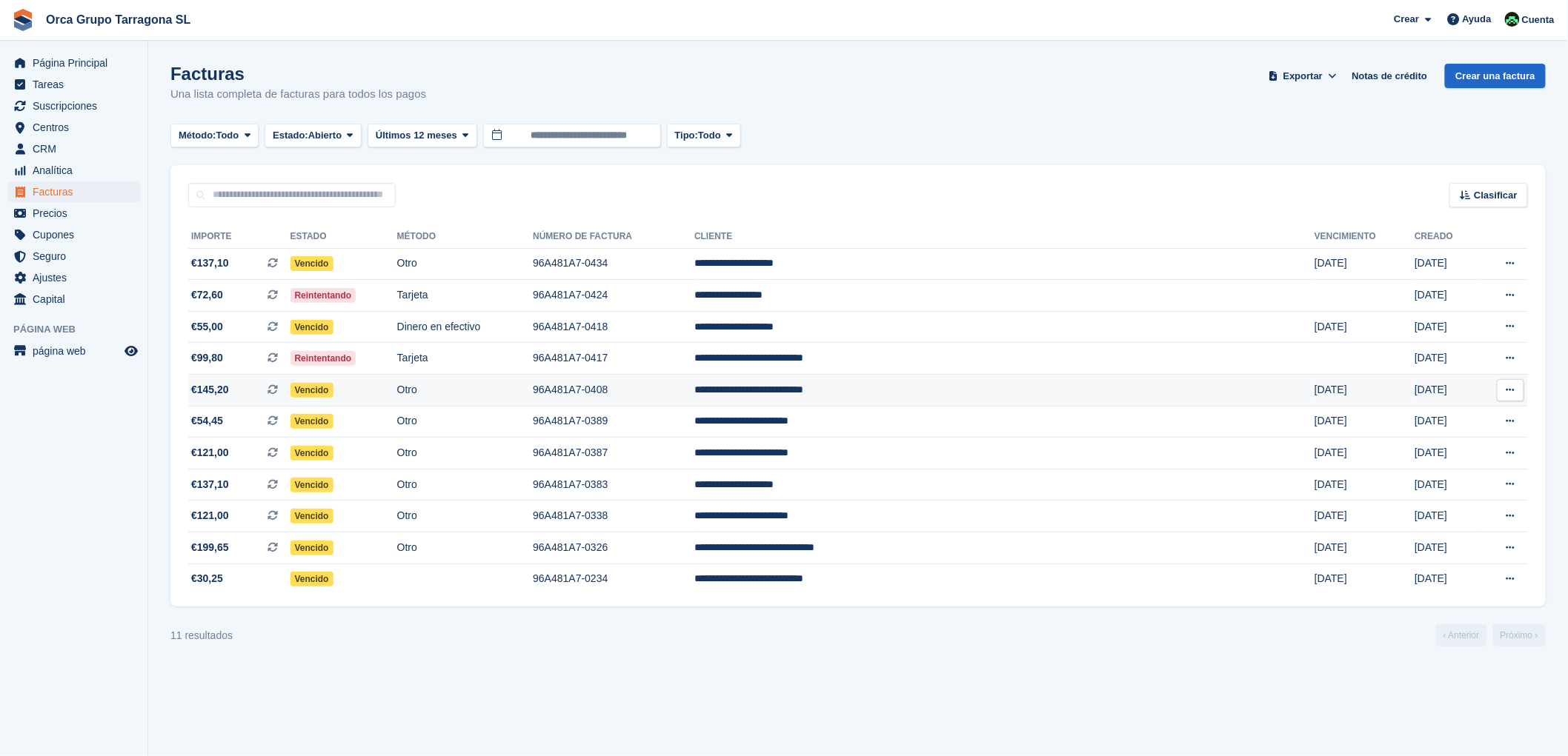
click at [927, 391] on td "**********" at bounding box center [1004, 391] width 620 height 32
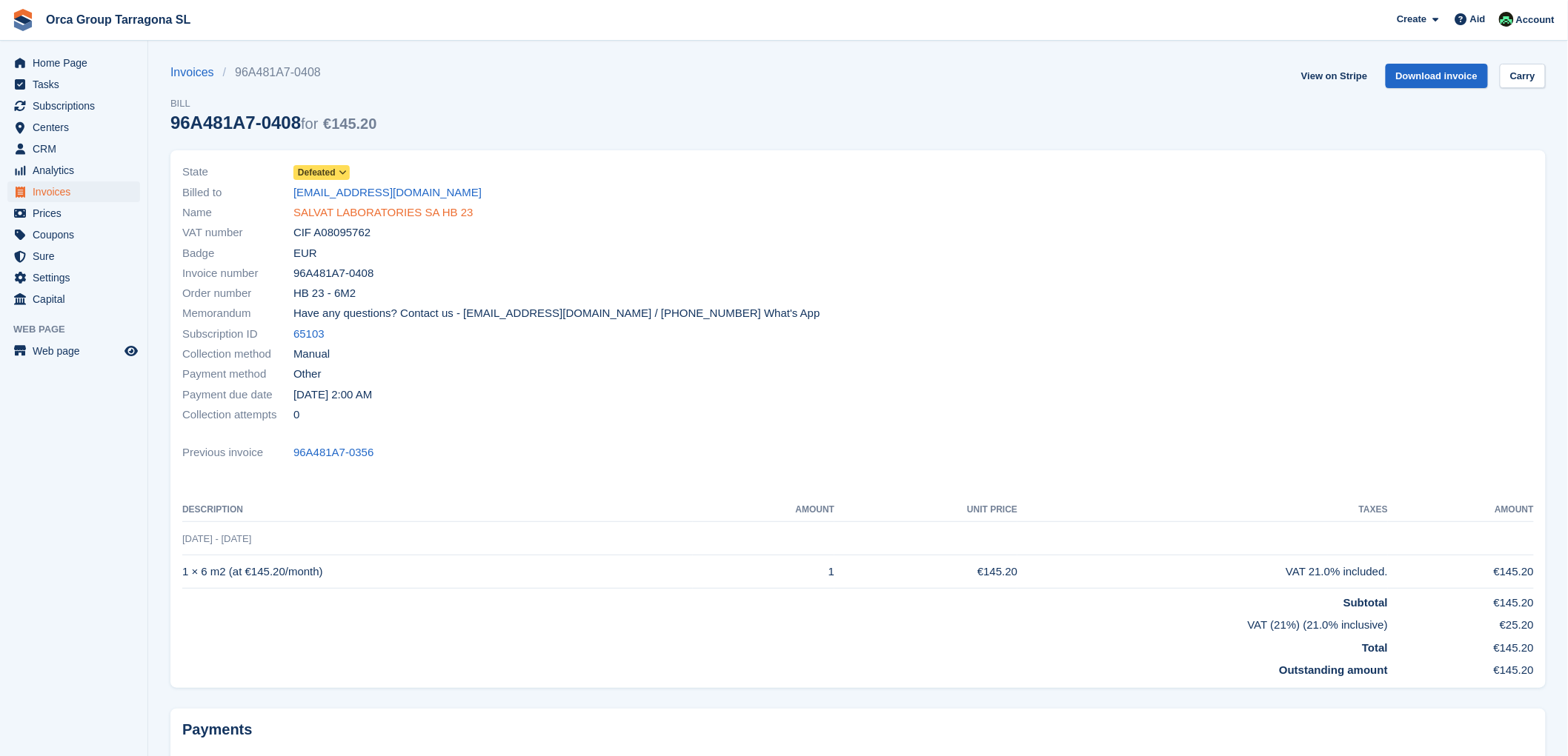
click at [391, 216] on font "SALVAT LABORATORIES SA HB 23" at bounding box center [383, 212] width 180 height 13
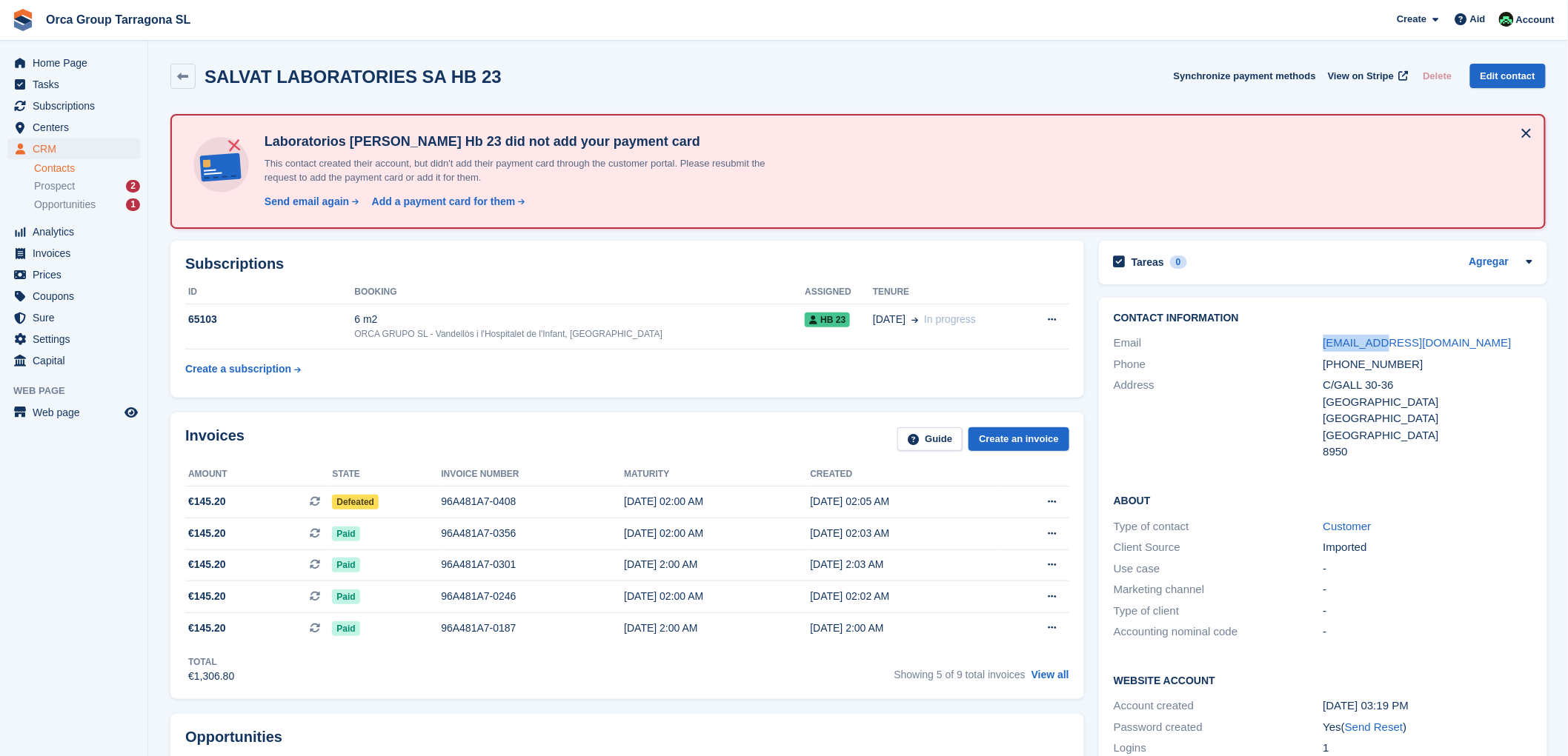
drag, startPoint x: 1409, startPoint y: 332, endPoint x: 1307, endPoint y: 344, distance: 102.7
click at [1307, 344] on div "Email [EMAIL_ADDRESS][DOMAIN_NAME]" at bounding box center [1322, 343] width 418 height 21
copy div "[EMAIL_ADDRESS][DOMAIN_NAME]"
click at [1053, 504] on icon at bounding box center [1052, 502] width 8 height 10
click at [984, 532] on font "Download PDF" at bounding box center [973, 530] width 73 height 12
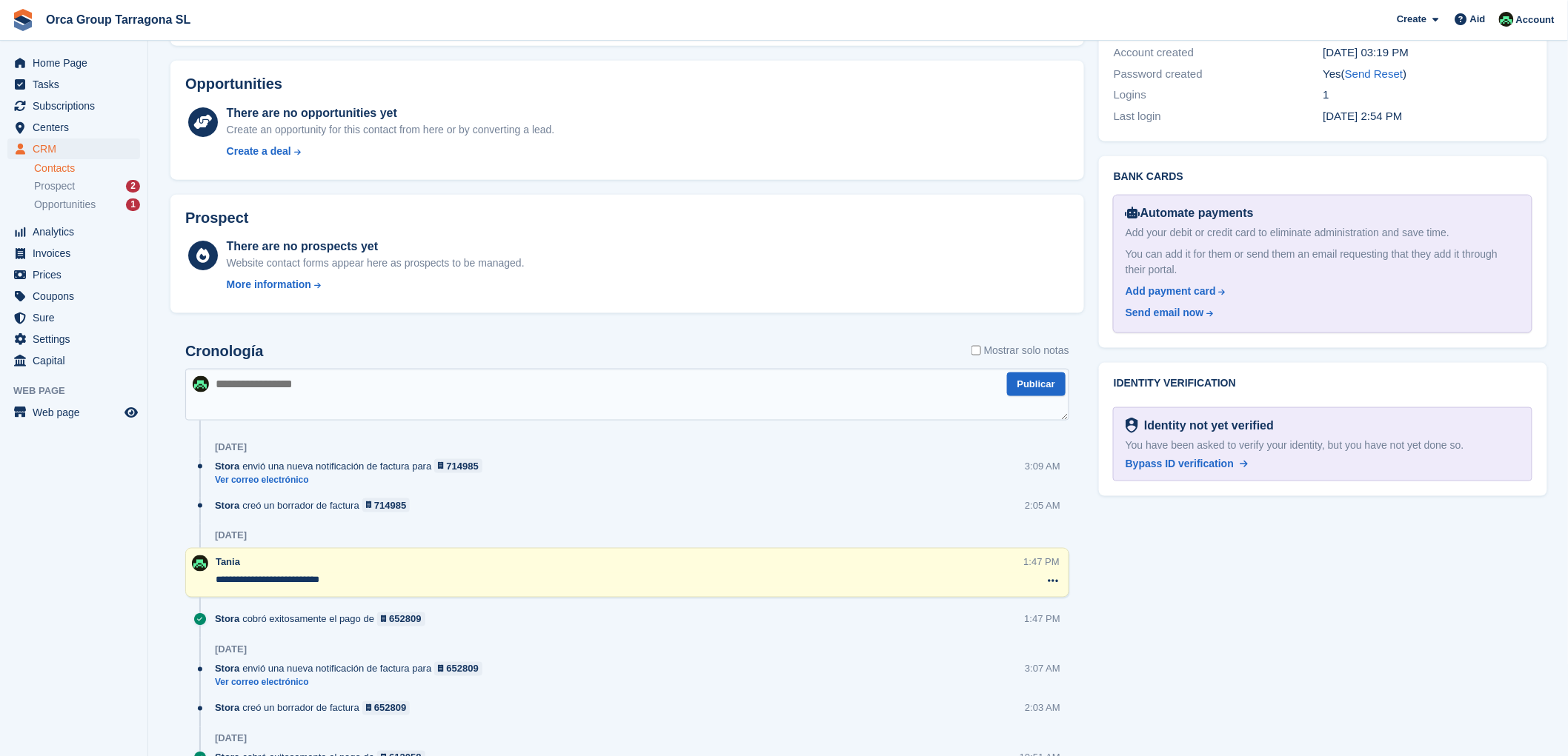
scroll to position [657, 0]
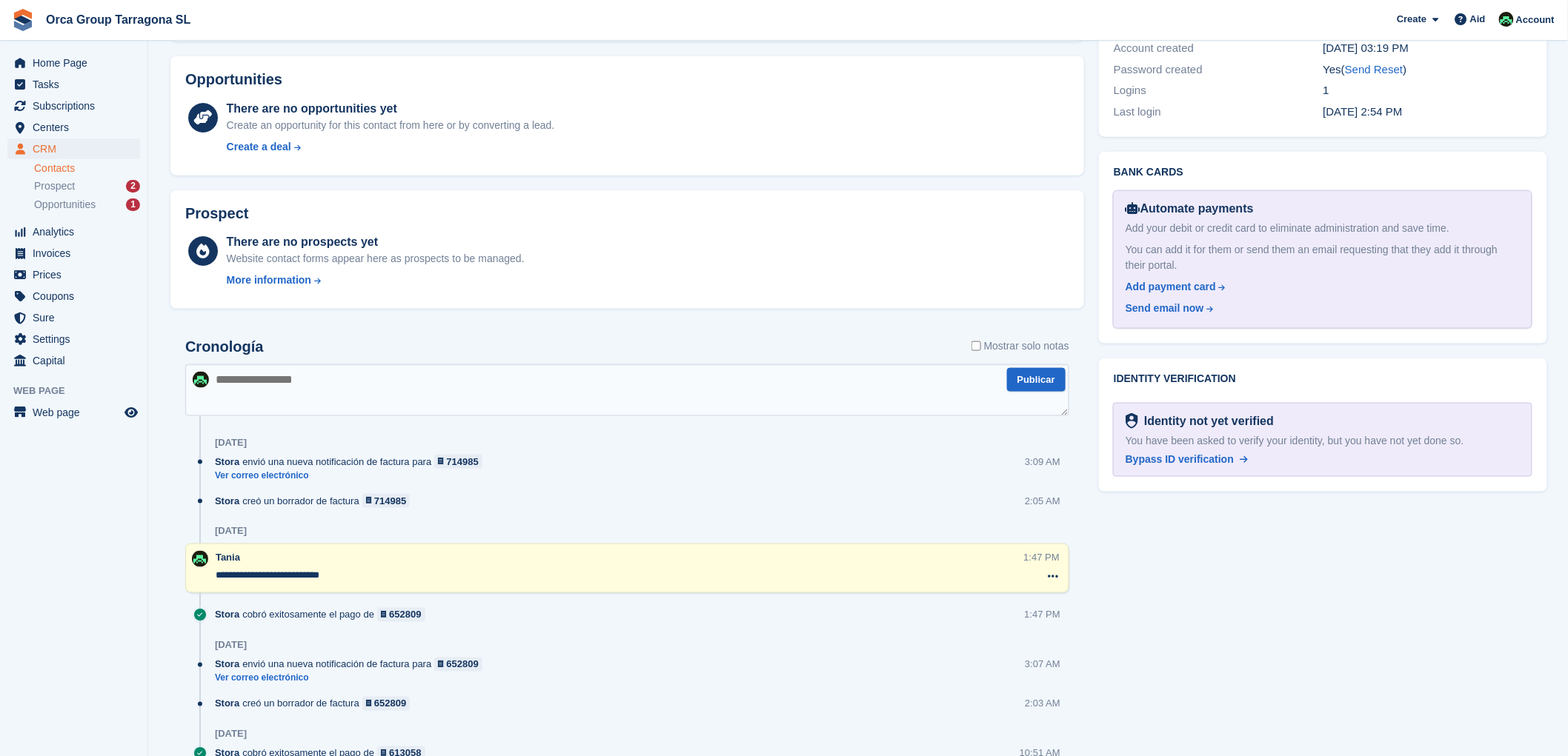
click at [239, 390] on textarea at bounding box center [627, 391] width 884 height 52
type textarea "**********"
click at [1048, 385] on button "Publicar" at bounding box center [1036, 380] width 58 height 24
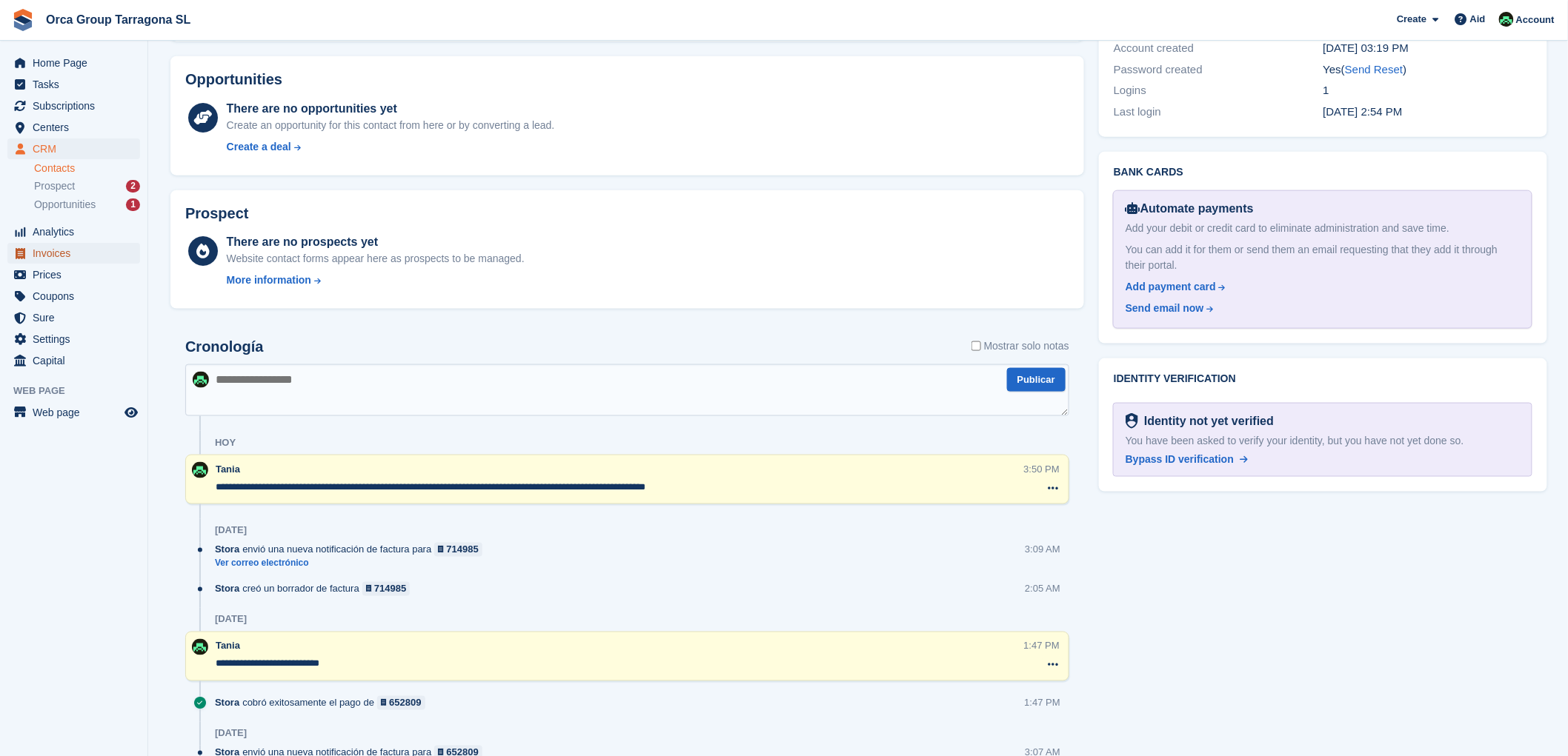
click at [97, 253] on span "Invoices" at bounding box center [76, 253] width 89 height 21
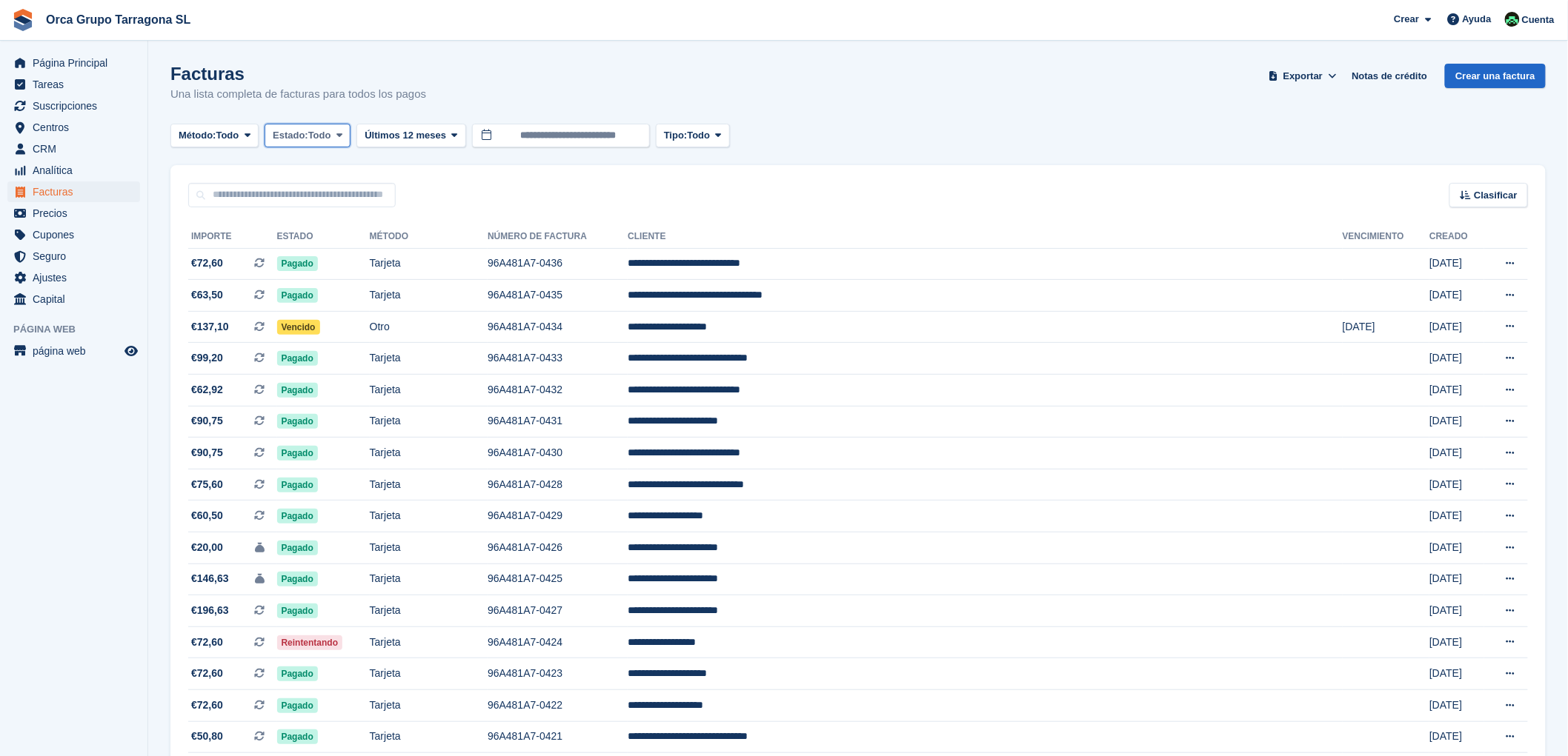
click at [341, 128] on button "Estado: Todo" at bounding box center [307, 135] width 86 height 24
click at [336, 256] on link "Abierto" at bounding box center [336, 251] width 129 height 27
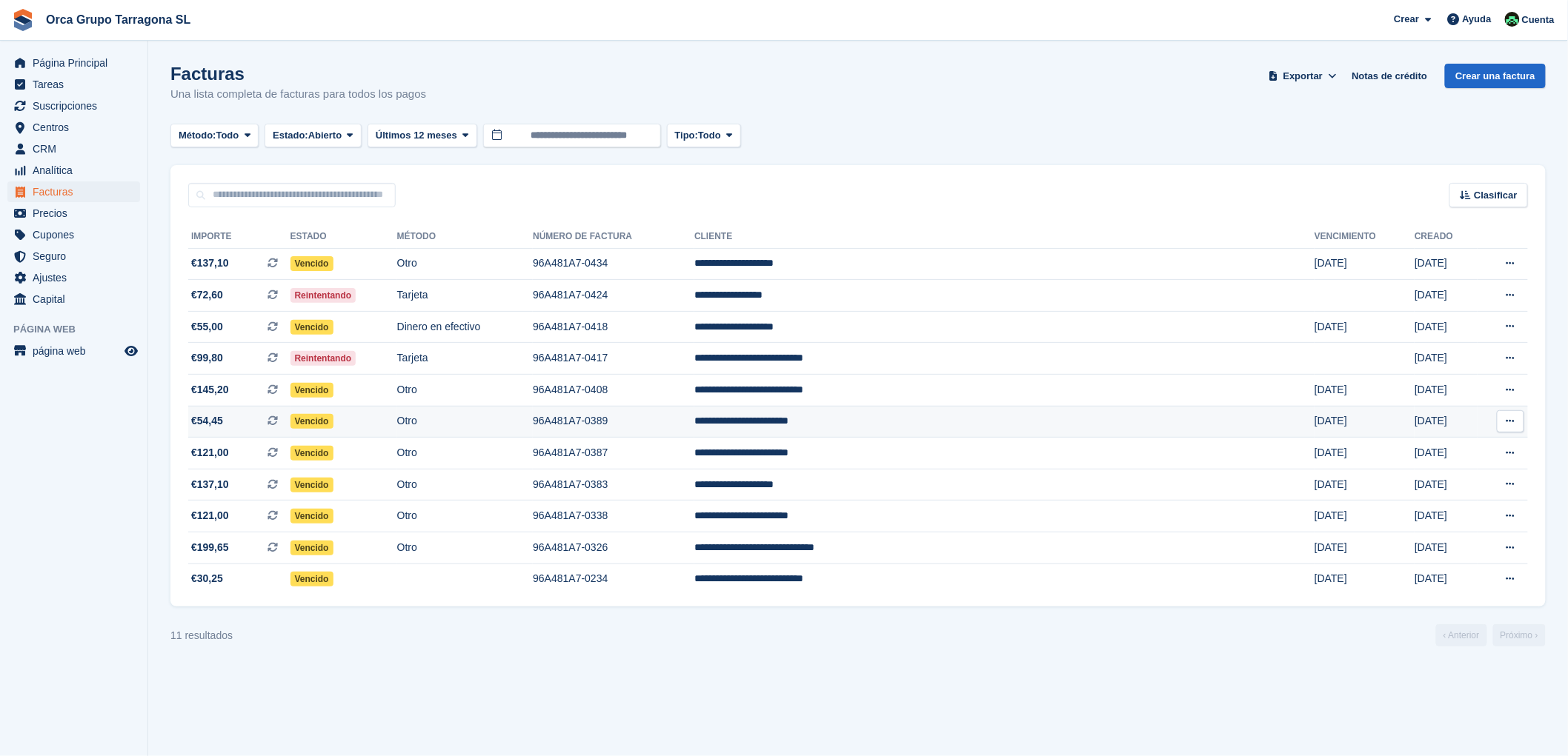
click at [899, 424] on td "**********" at bounding box center [1004, 422] width 620 height 32
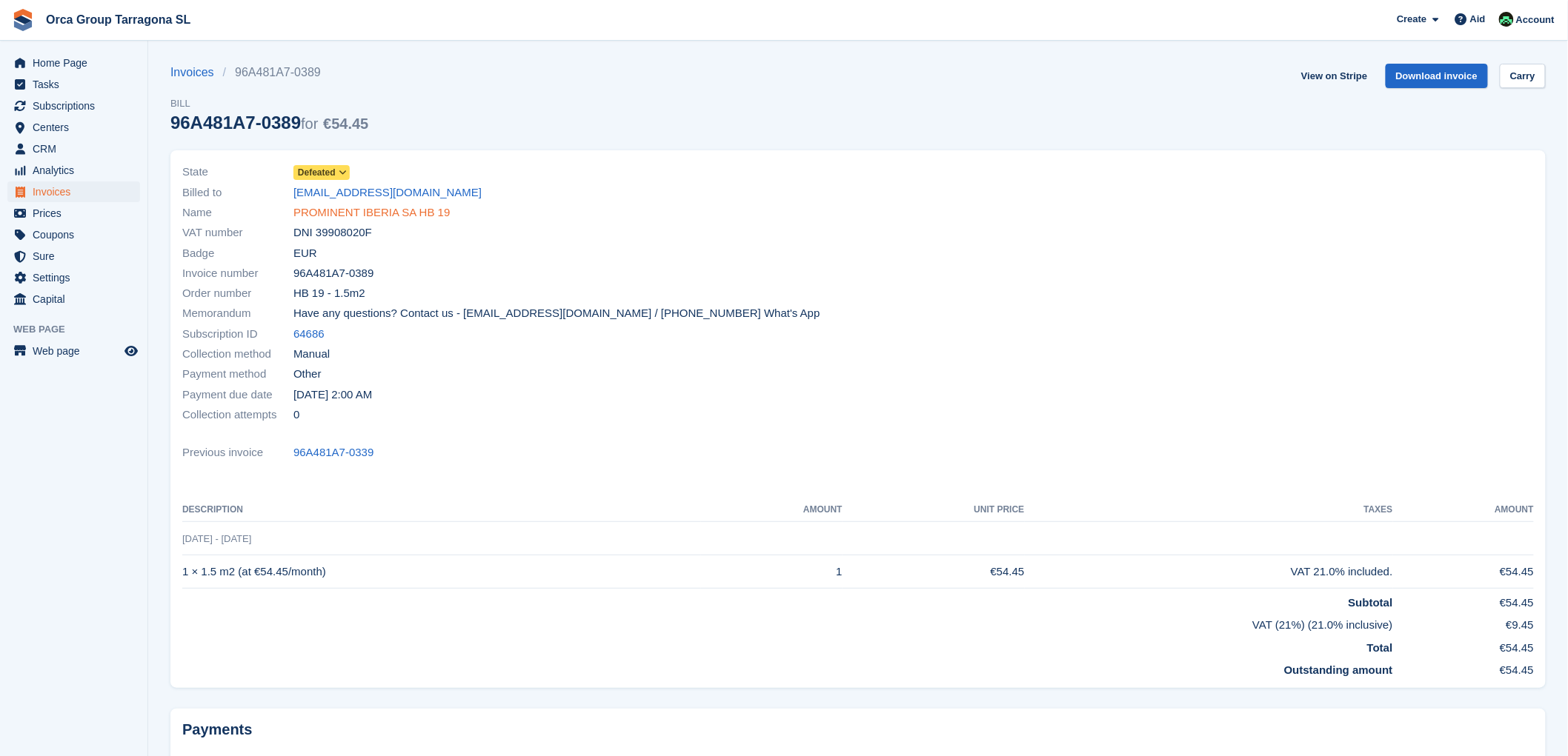
click at [387, 215] on font "PROMINENT IBERIA SA HB 19" at bounding box center [372, 212] width 157 height 13
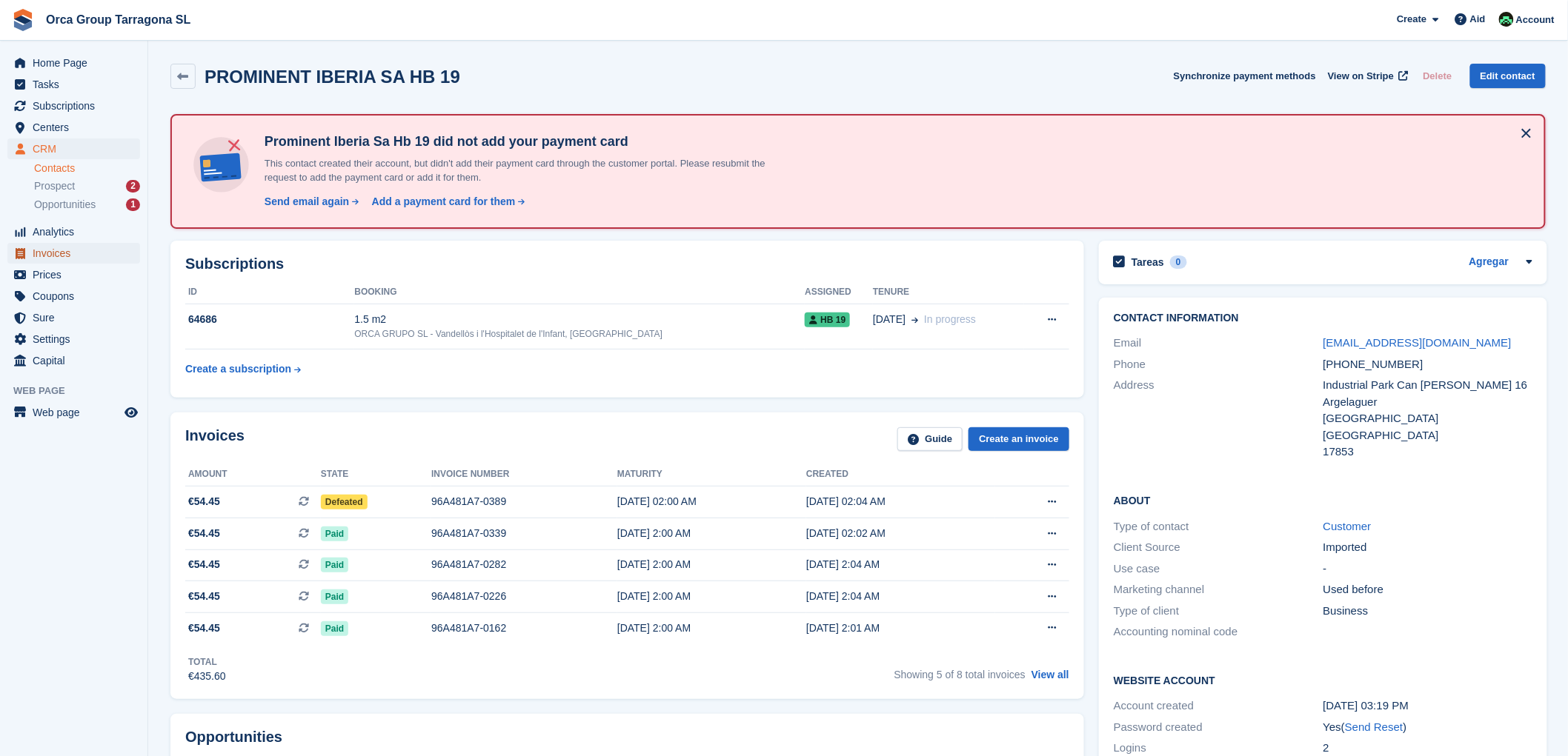
click at [62, 249] on font "Invoices" at bounding box center [51, 253] width 38 height 12
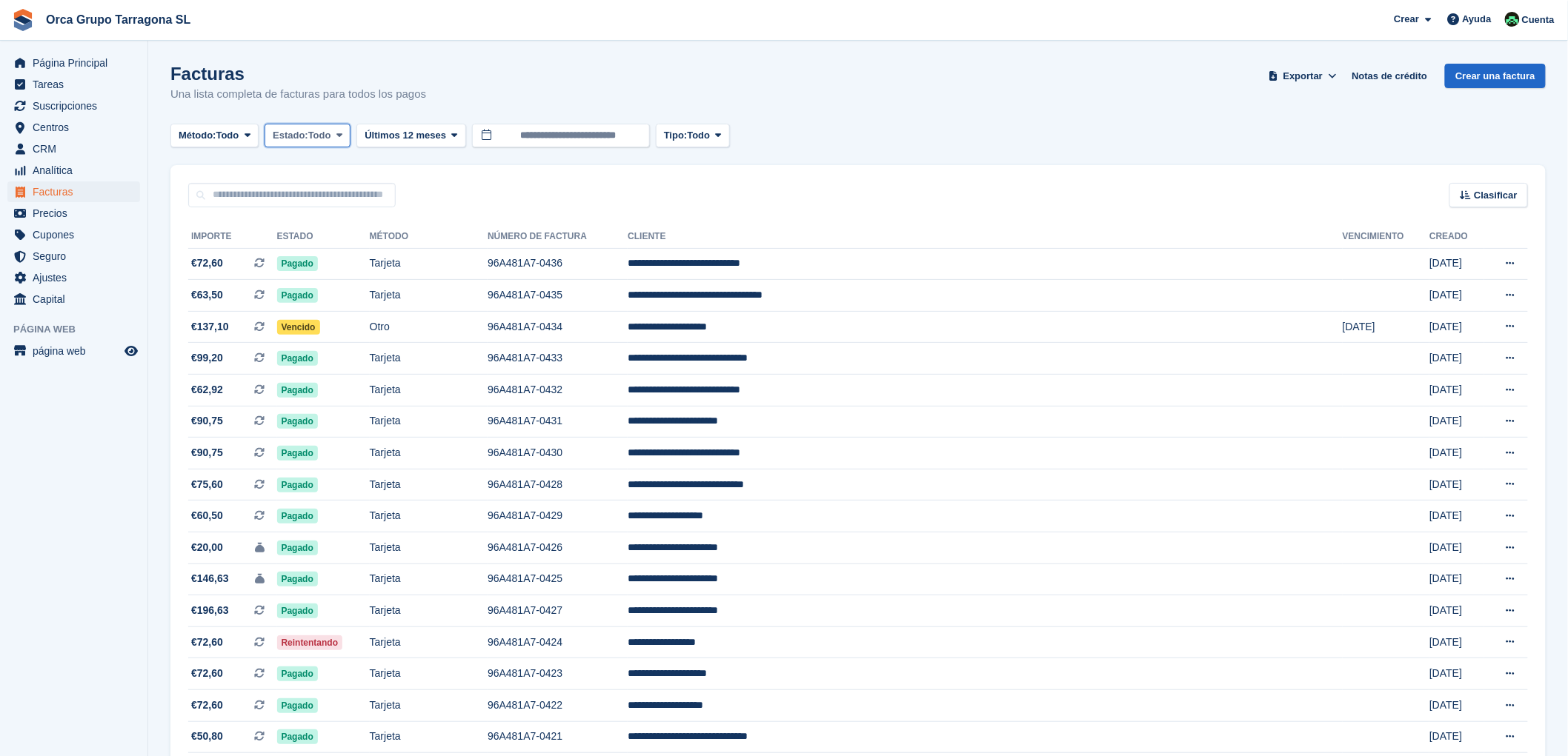
click at [342, 137] on icon at bounding box center [340, 135] width 6 height 10
drag, startPoint x: 306, startPoint y: 256, endPoint x: 553, endPoint y: 323, distance: 255.9
click at [306, 255] on link "Abierto" at bounding box center [336, 251] width 129 height 27
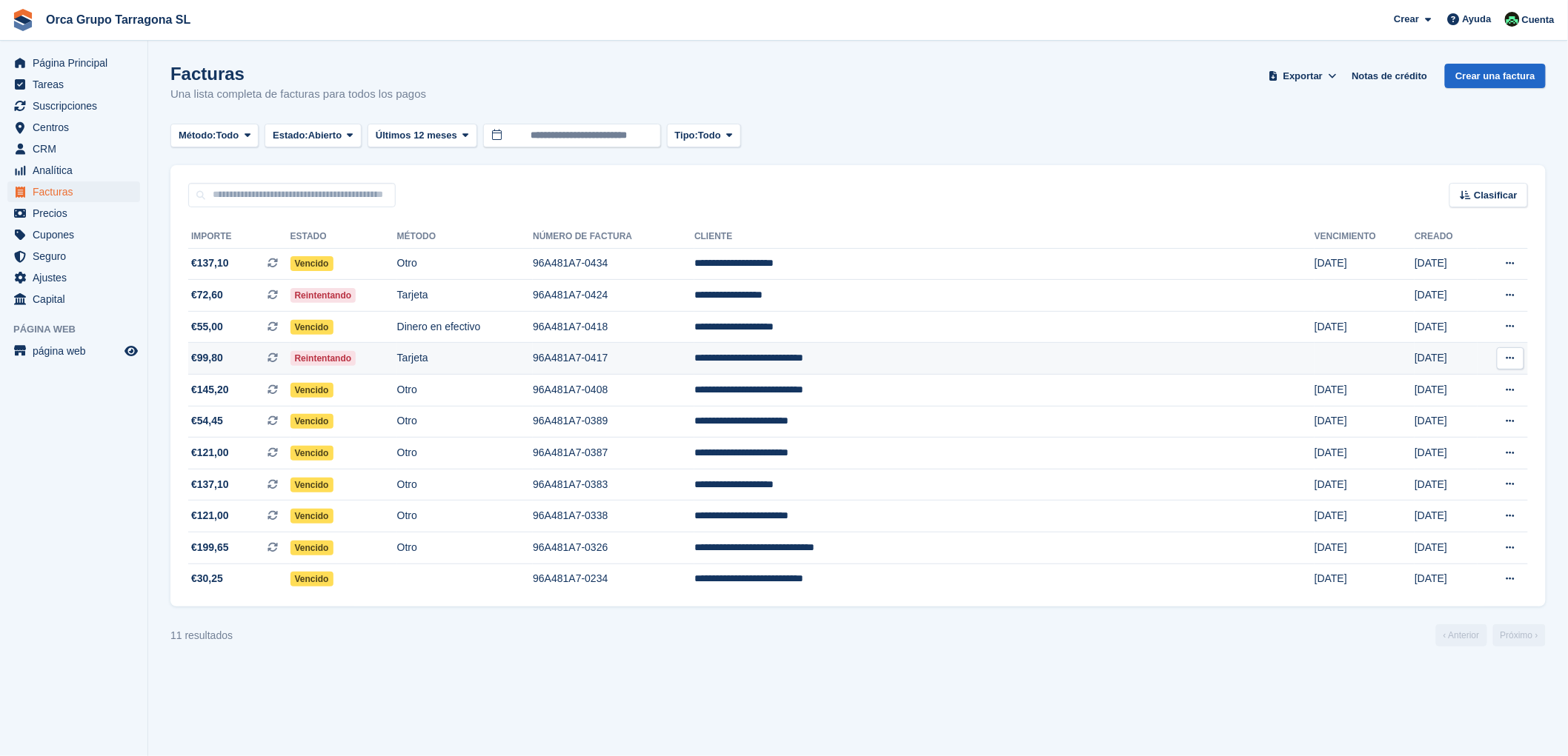
click at [905, 354] on td "**********" at bounding box center [1004, 359] width 620 height 32
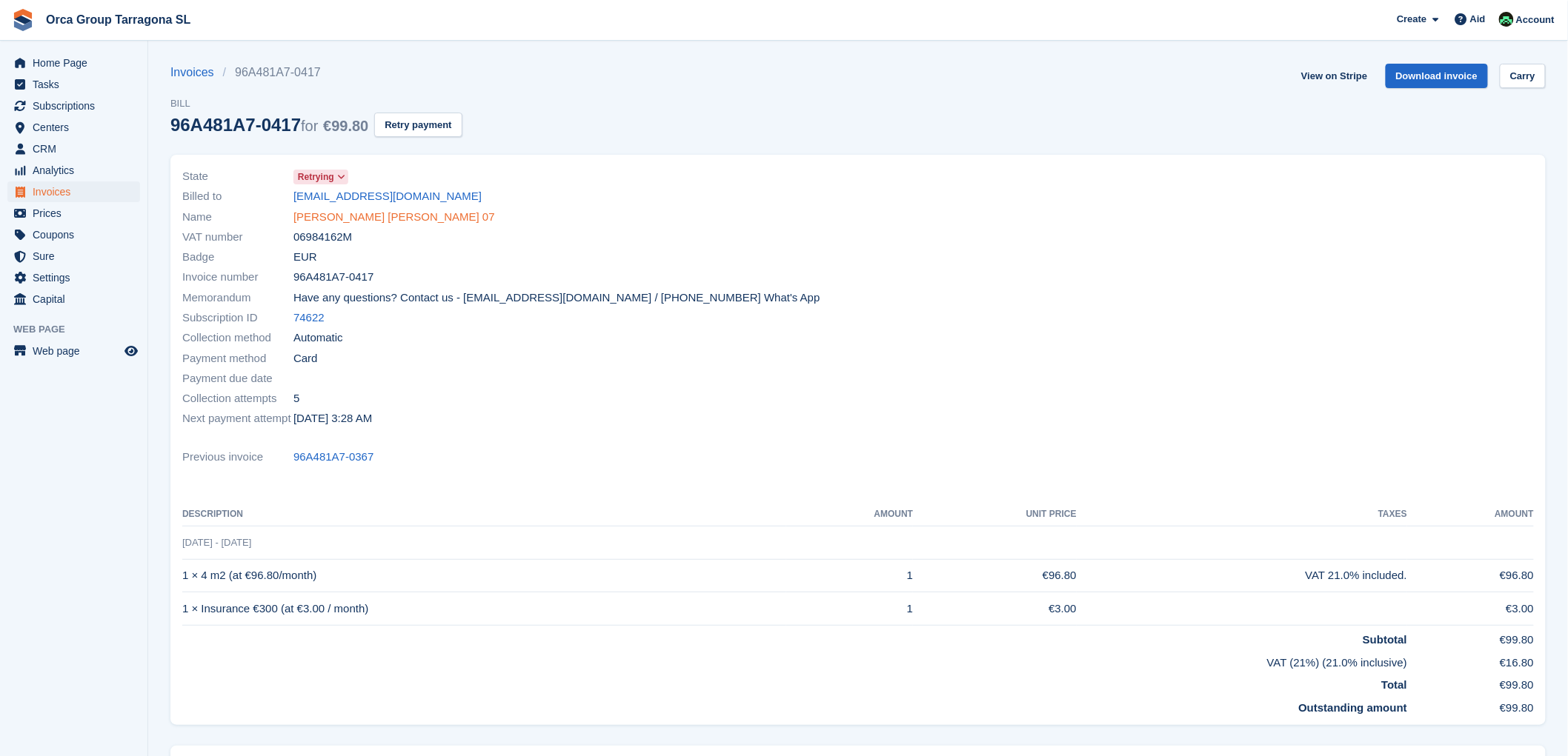
click at [409, 217] on font "[PERSON_NAME] [PERSON_NAME] 07" at bounding box center [394, 217] width 202 height 13
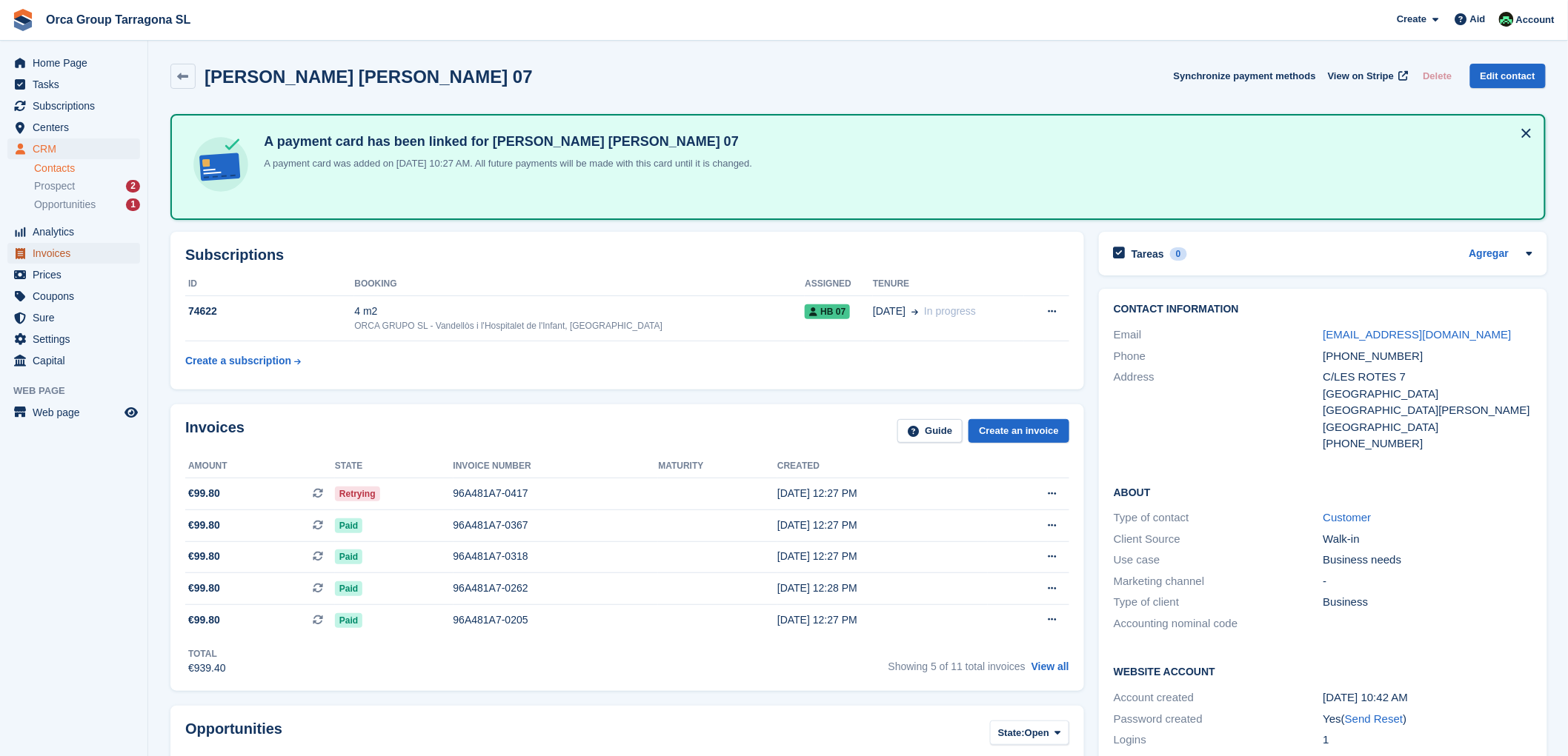
click at [43, 256] on font "Invoices" at bounding box center [51, 253] width 38 height 12
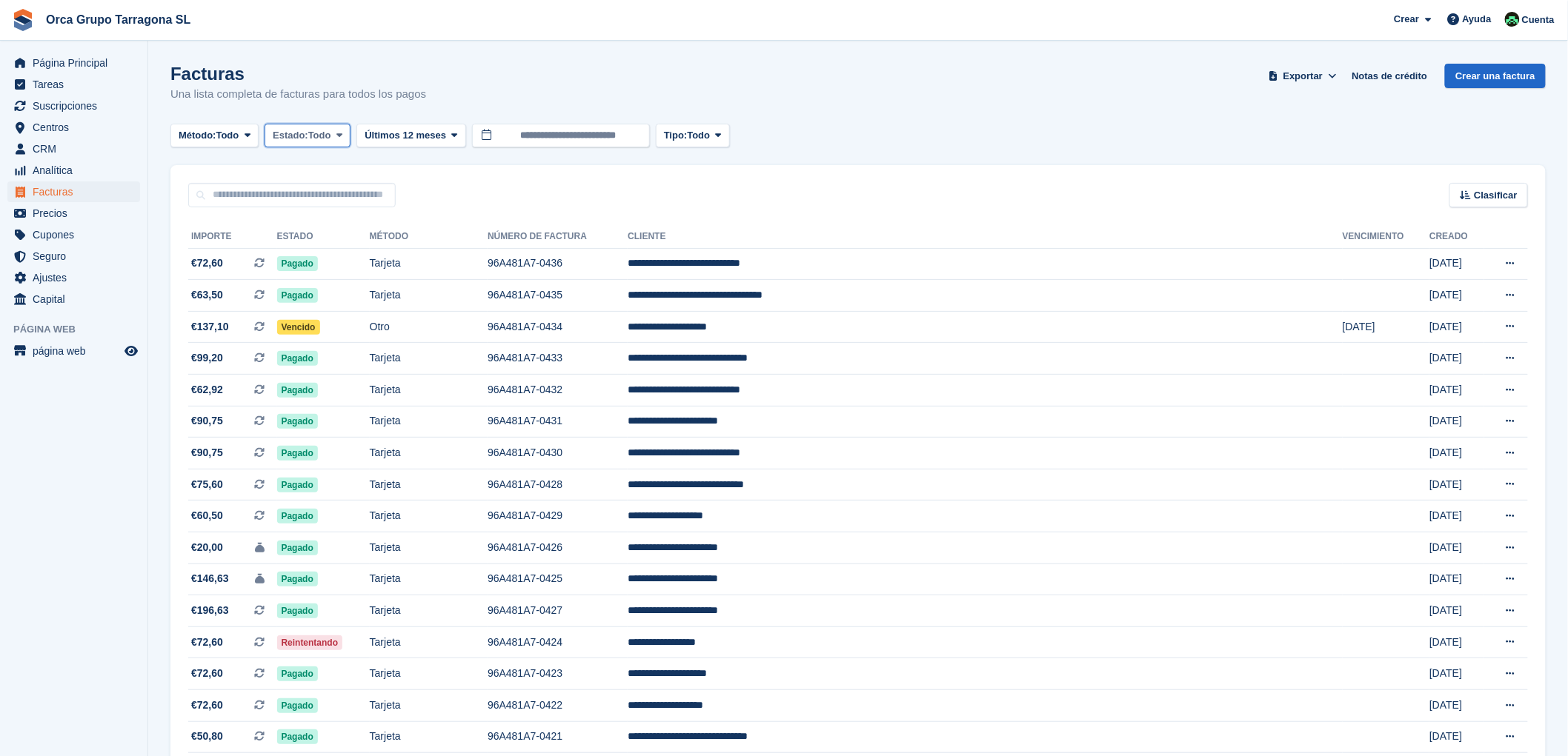
click at [341, 134] on icon at bounding box center [340, 135] width 6 height 10
click at [319, 246] on link "Abierto" at bounding box center [336, 251] width 129 height 27
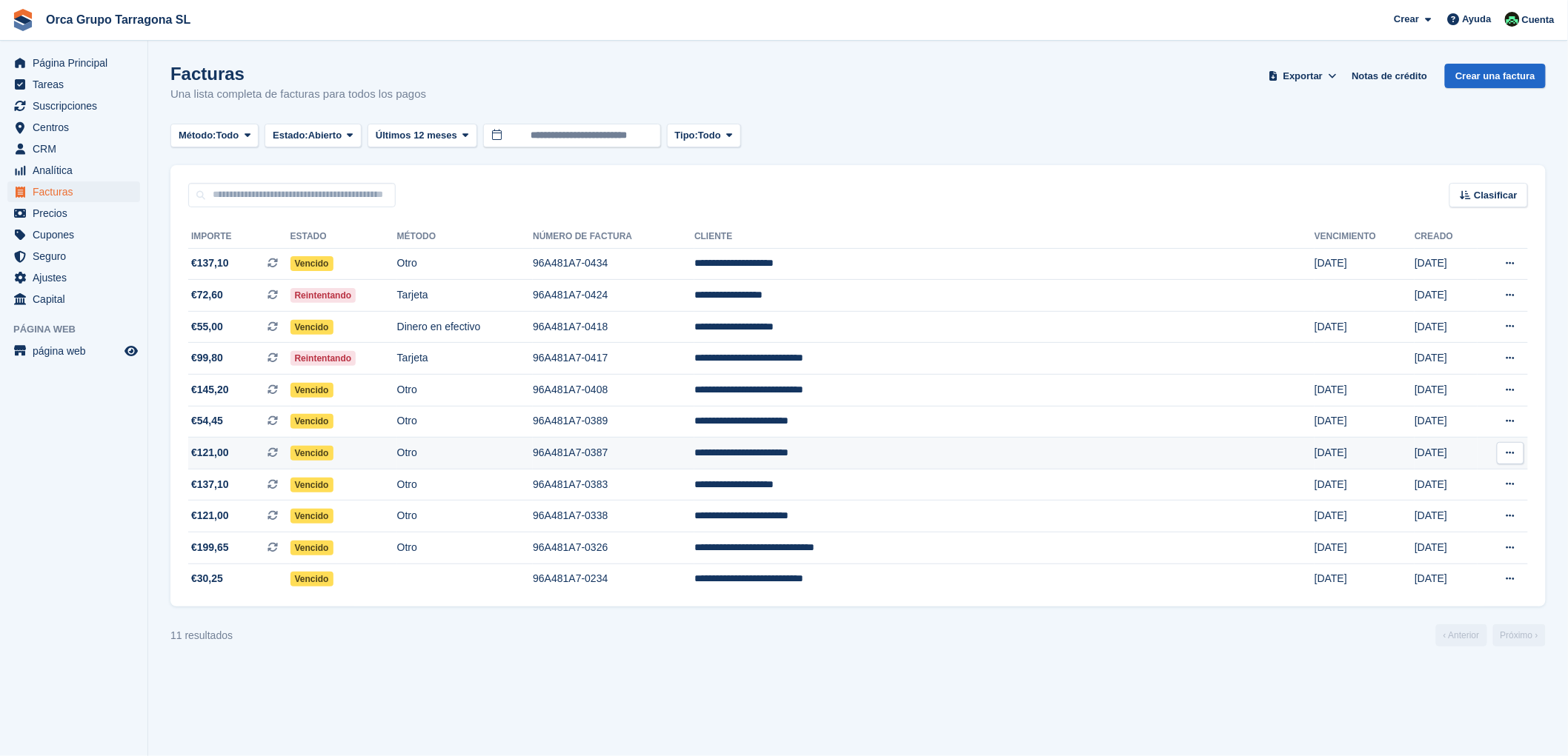
click at [909, 457] on td "**********" at bounding box center [1004, 454] width 620 height 32
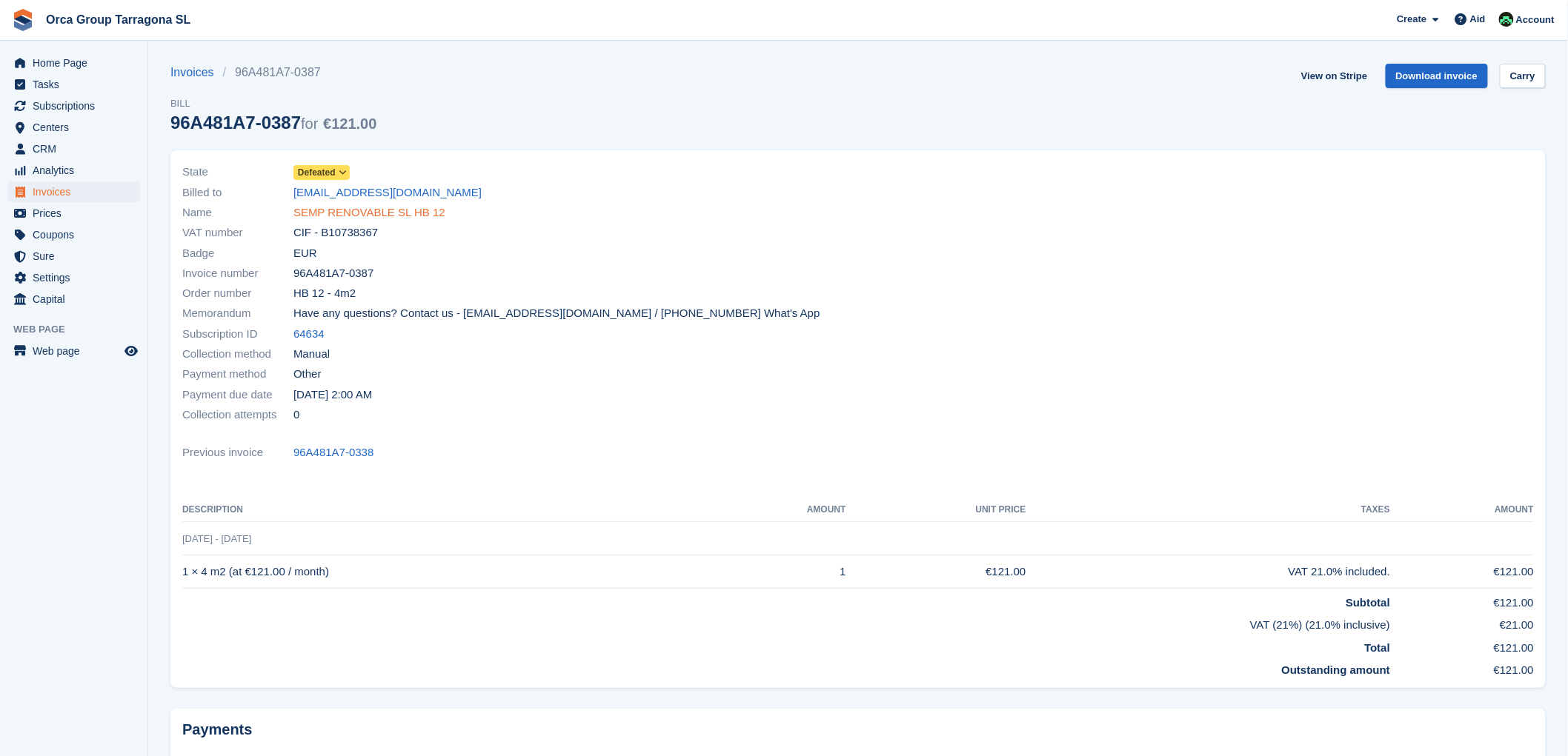
click at [366, 211] on font "SEMP RENOVABLE SL HB 12" at bounding box center [370, 212] width 152 height 13
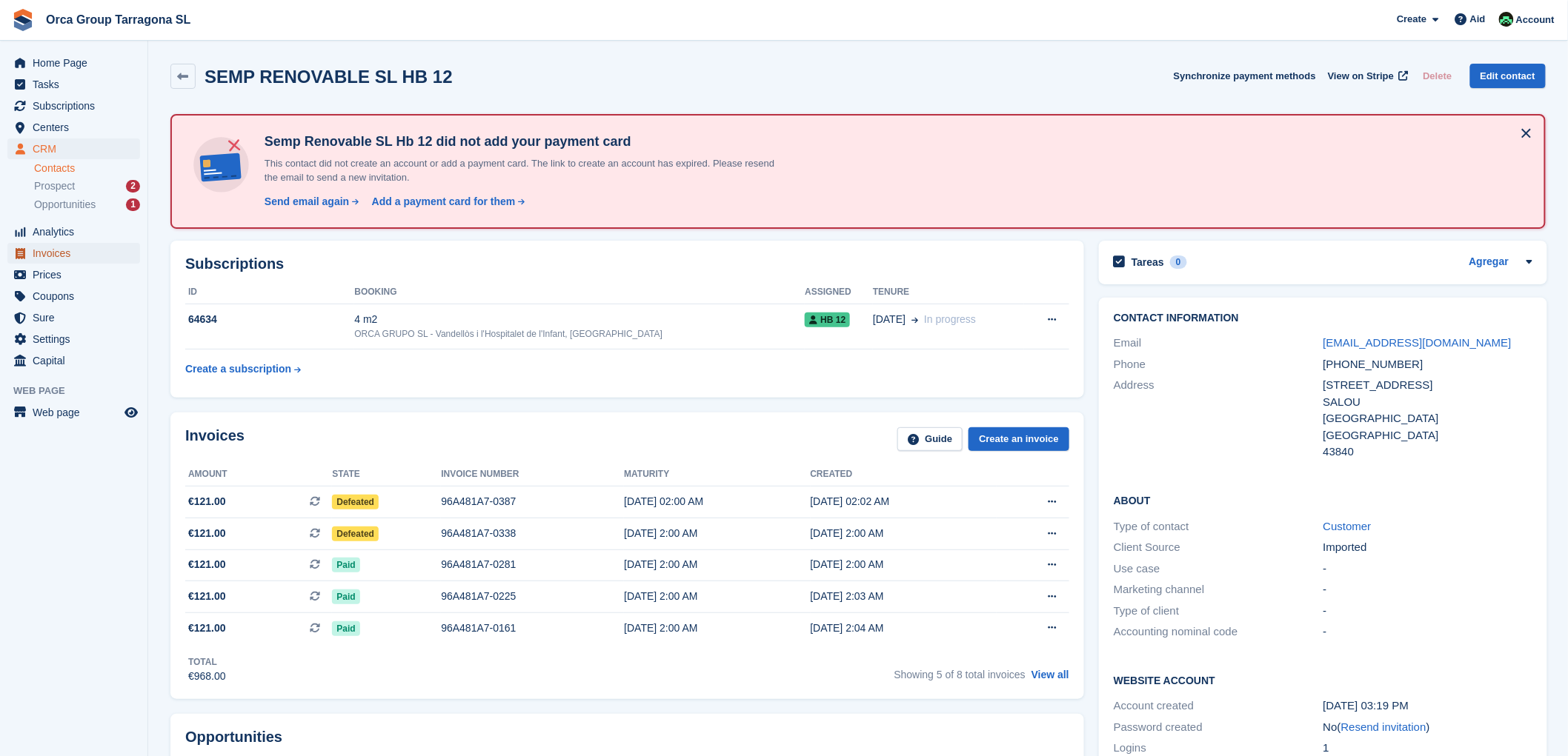
click at [48, 254] on font "Invoices" at bounding box center [51, 253] width 38 height 12
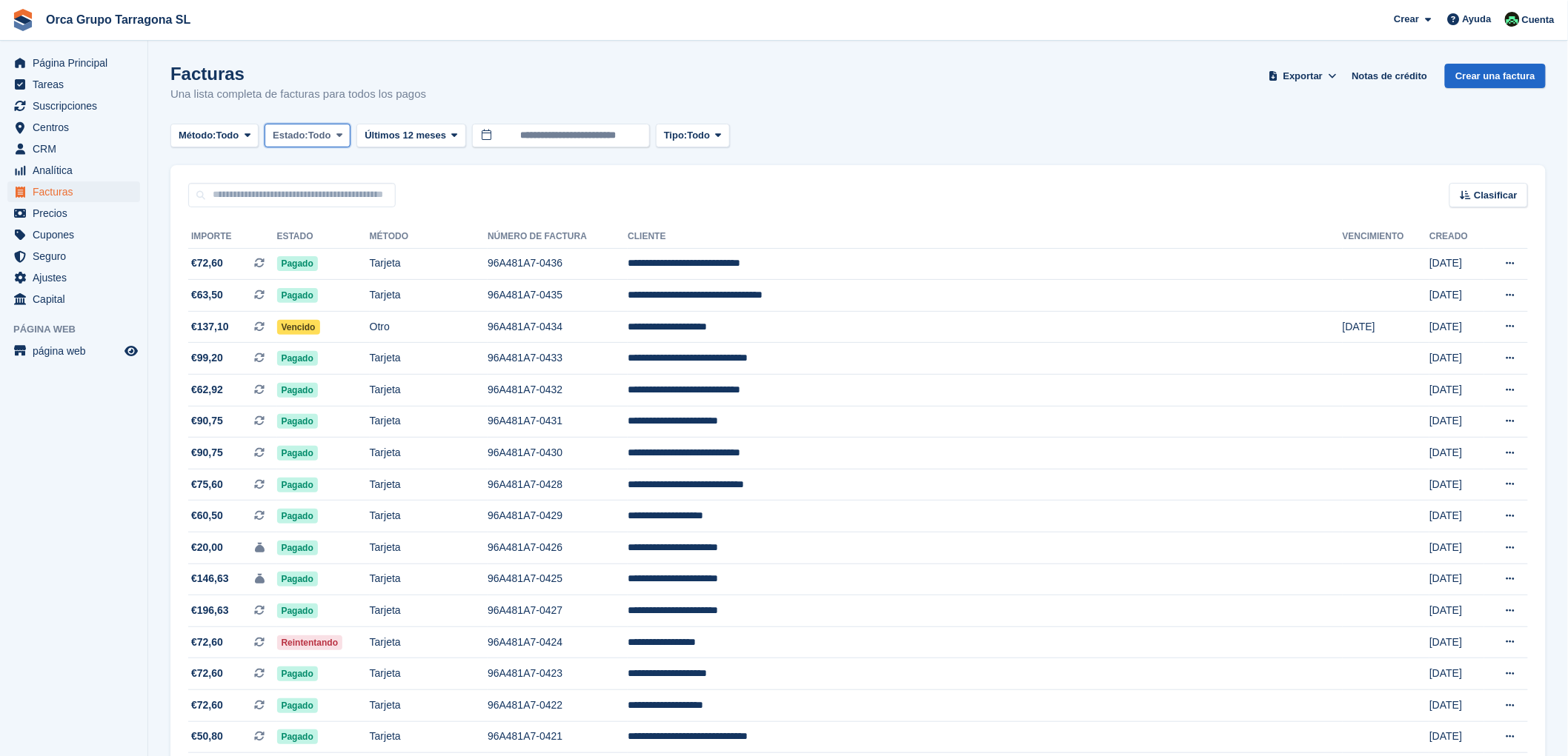
click at [345, 132] on span at bounding box center [339, 135] width 12 height 12
click at [330, 249] on link "Abierto" at bounding box center [336, 251] width 129 height 27
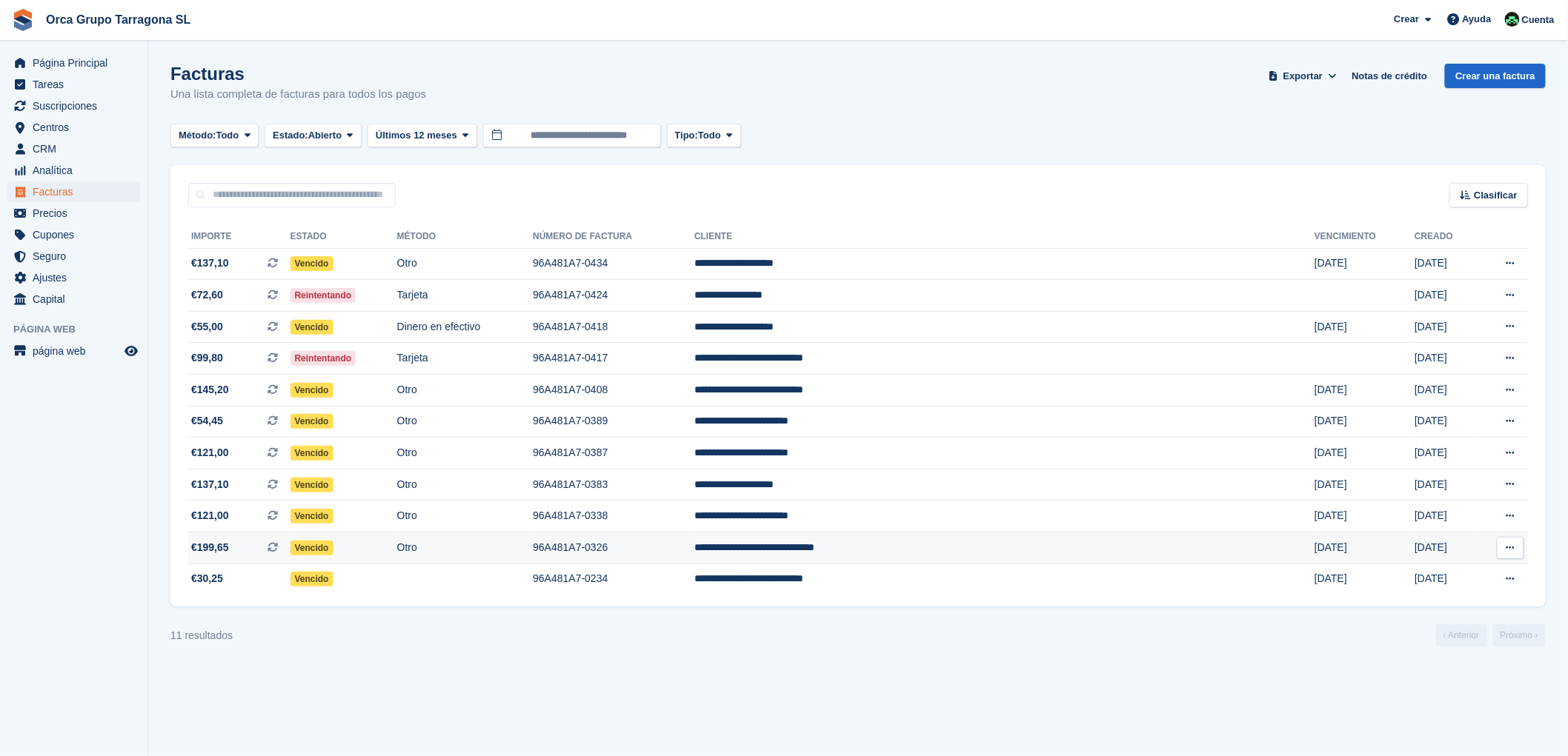
click at [957, 553] on td "**********" at bounding box center [1004, 549] width 620 height 32
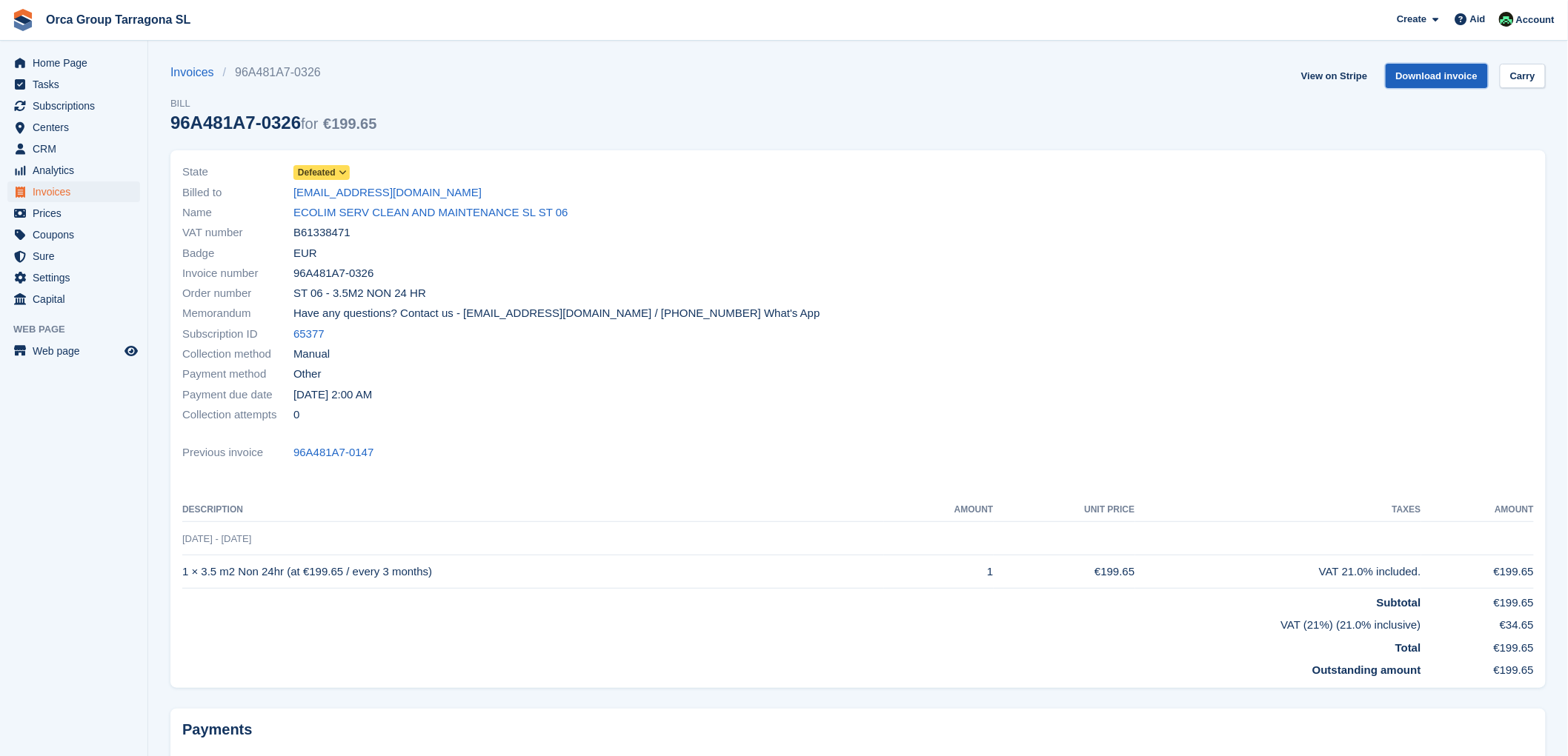
click at [1465, 71] on font "Download invoice" at bounding box center [1437, 76] width 82 height 11
click at [380, 217] on font "ECOLIM SERV CLEAN AND MAINTENANCE SL ST 06" at bounding box center [431, 212] width 275 height 13
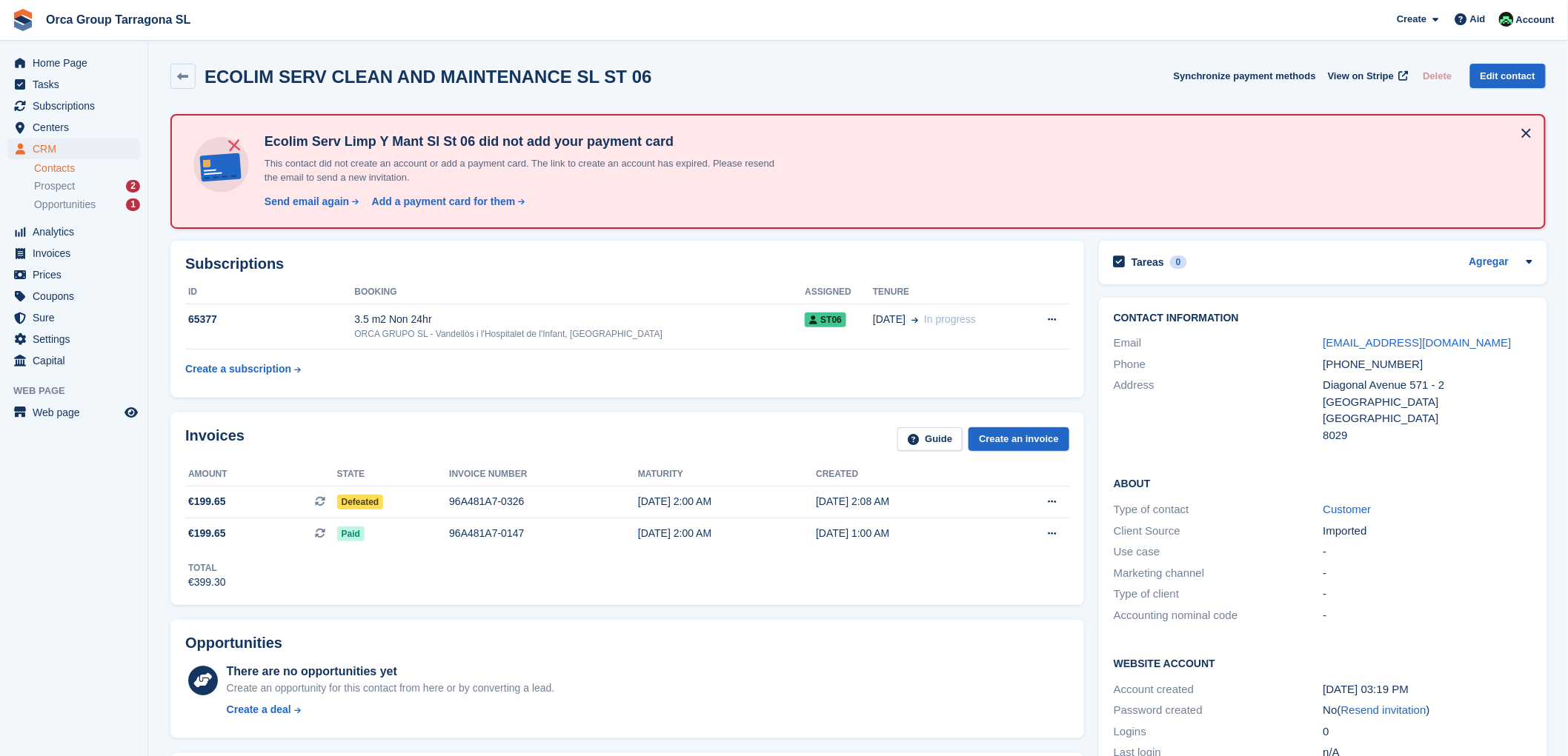
drag, startPoint x: 900, startPoint y: 497, endPoint x: 185, endPoint y: 474, distance: 715.4
click at [185, 474] on table "Amount State Invoice number Maturity Created €199.65 This is a recurring subscr…" at bounding box center [627, 506] width 884 height 86
copy table "Amount State Invoice number Maturity Created €199.65 This is a recurring subscr…"
drag, startPoint x: 1434, startPoint y: 343, endPoint x: 1353, endPoint y: 326, distance: 82.8
click at [1297, 336] on div "Email ecolimsl@yahoo.es" at bounding box center [1322, 343] width 418 height 21
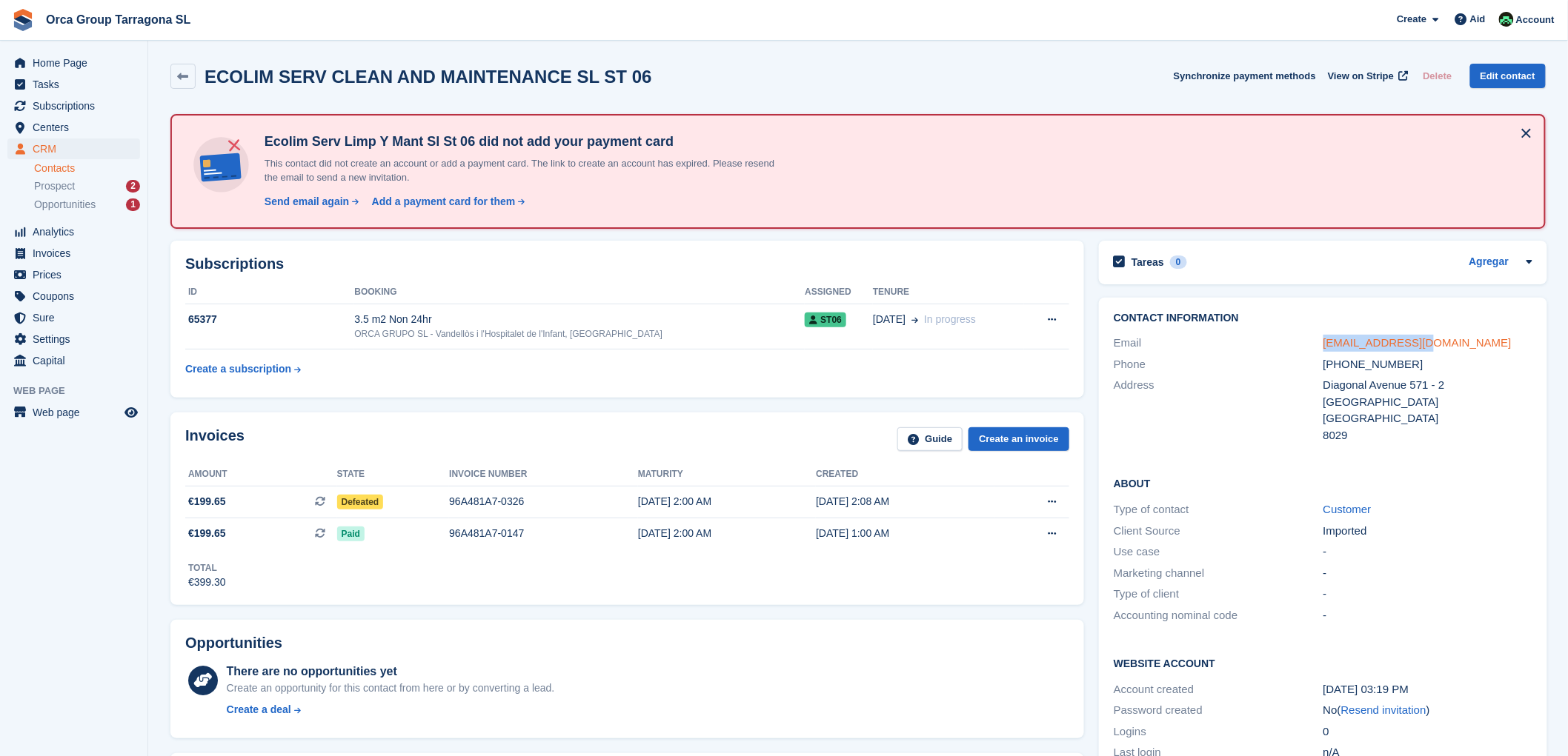
copy div "ecolimsl@yahoo.es"
click at [34, 256] on font "Invoices" at bounding box center [51, 253] width 38 height 12
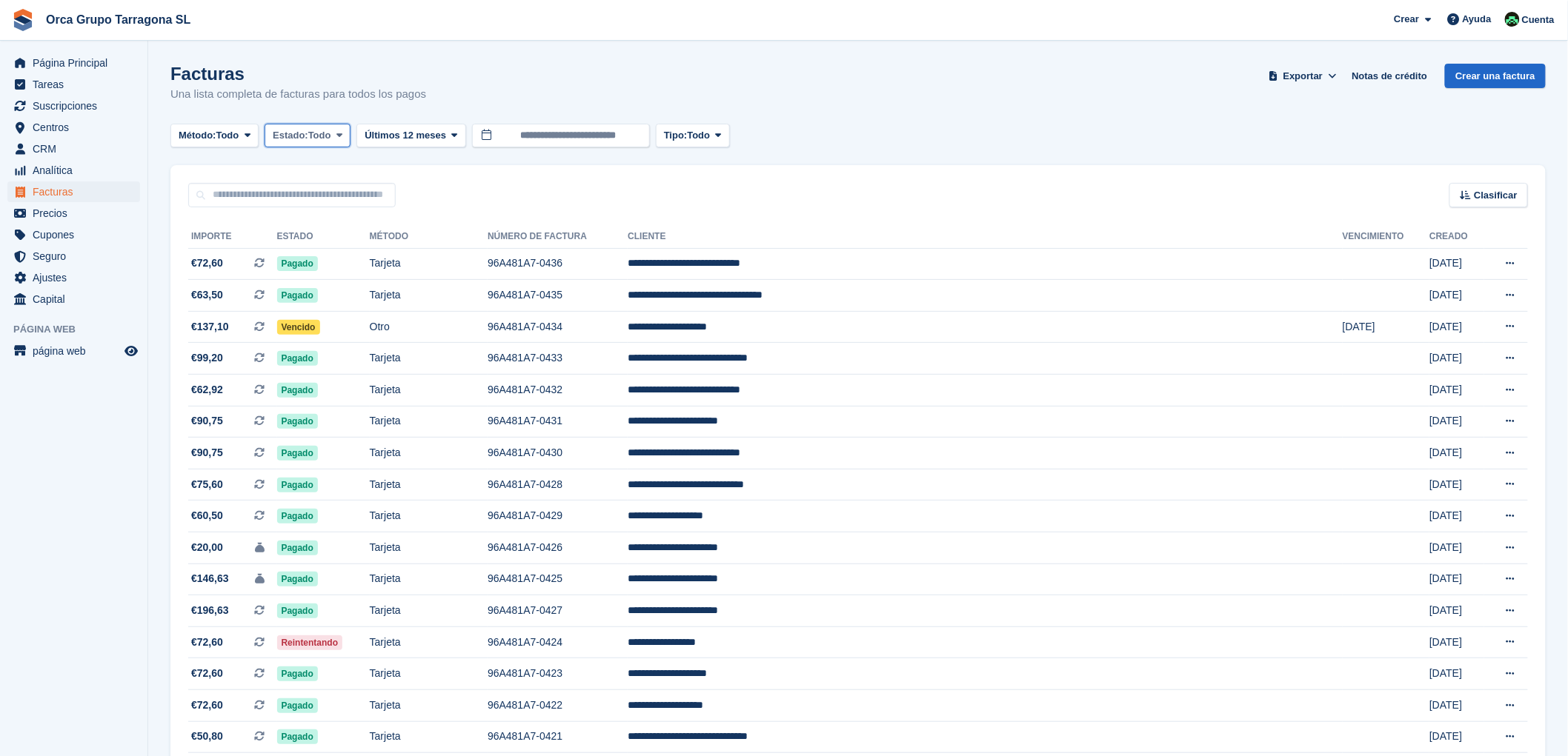
click at [342, 136] on icon at bounding box center [340, 135] width 6 height 10
click at [328, 247] on link "Abierto" at bounding box center [336, 251] width 129 height 27
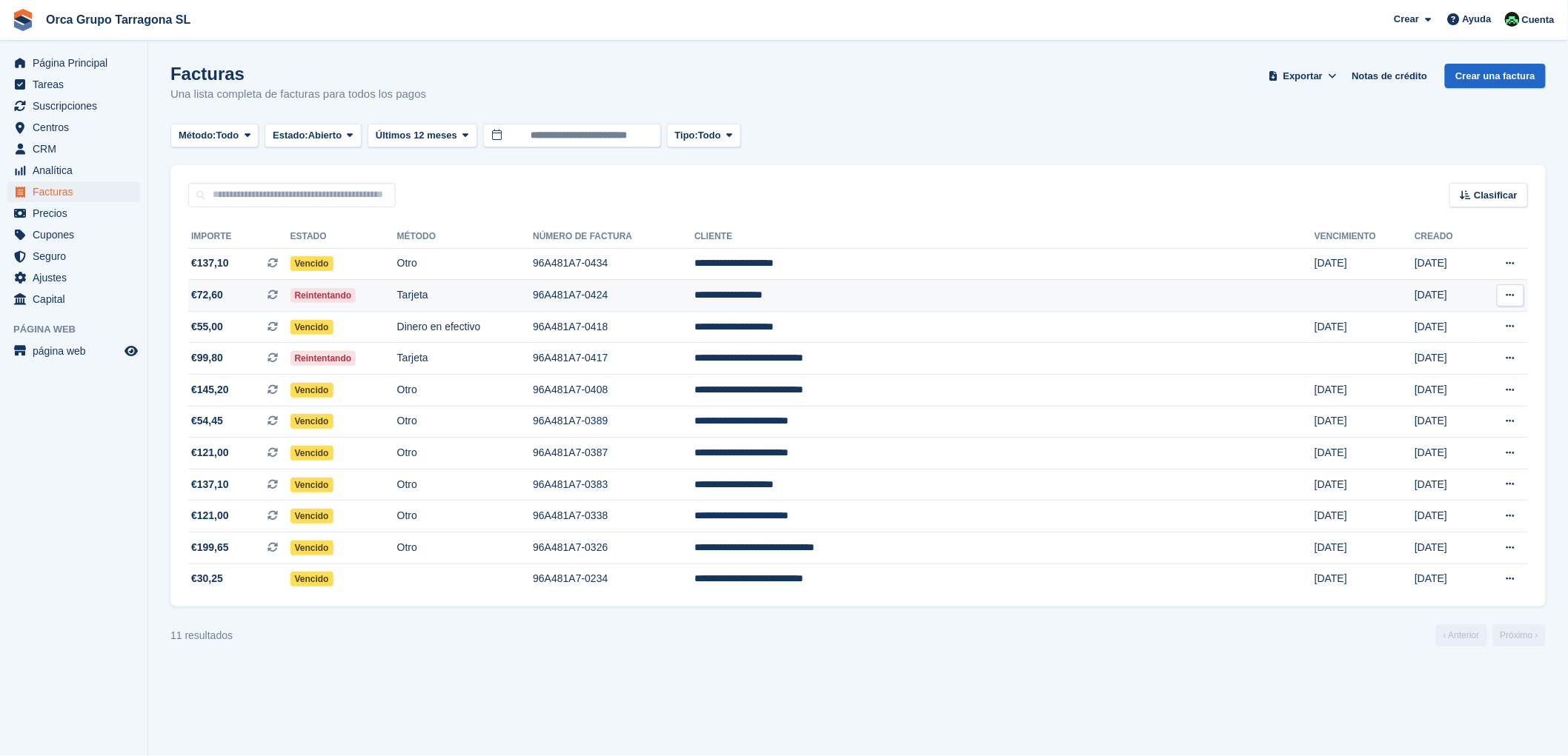
click at [902, 289] on td "**********" at bounding box center [1004, 296] width 620 height 32
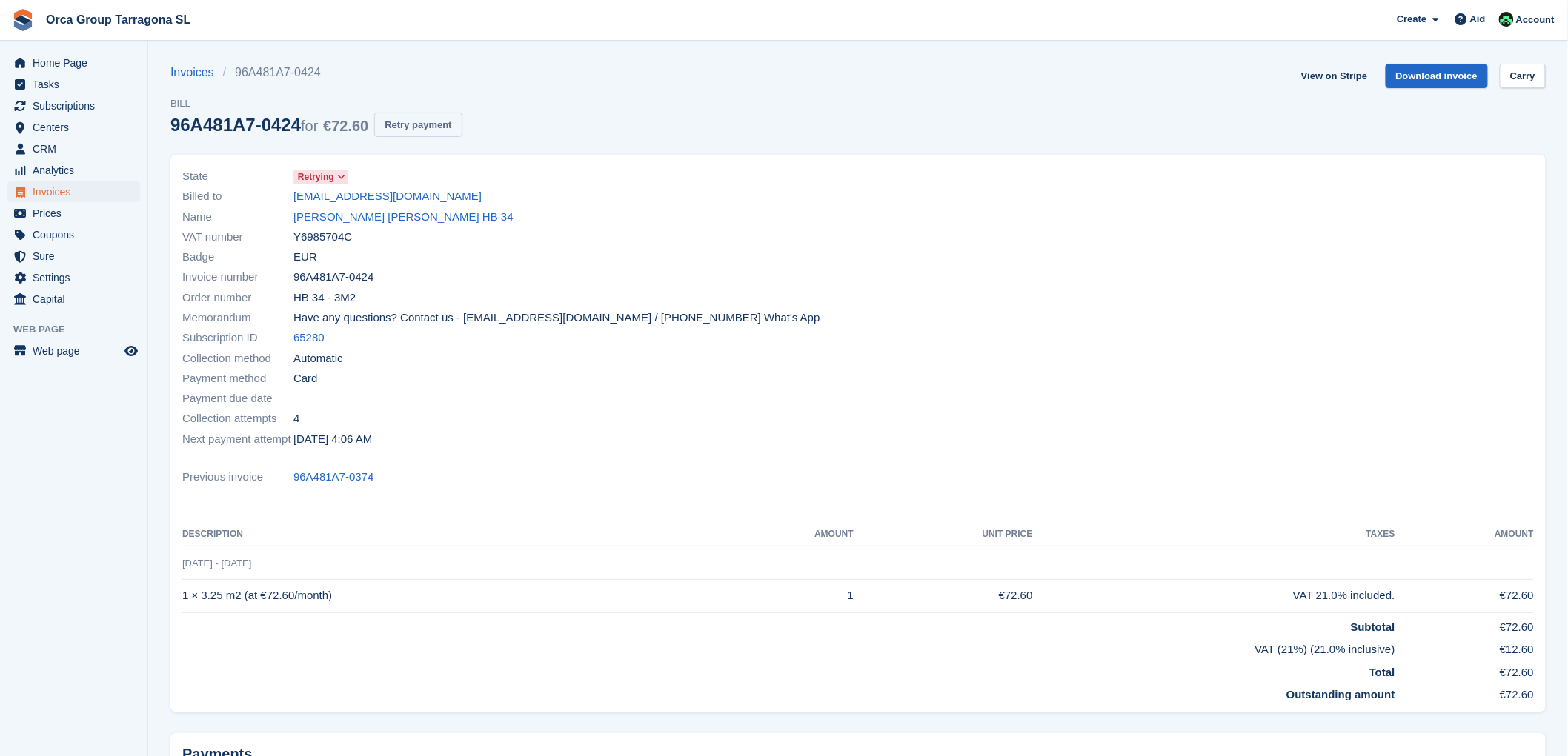
click at [397, 122] on font "Retry payment" at bounding box center [418, 125] width 66 height 11
click at [1417, 77] on font "Download invoice" at bounding box center [1437, 76] width 82 height 11
click at [74, 347] on font "Web page" at bounding box center [56, 350] width 47 height 12
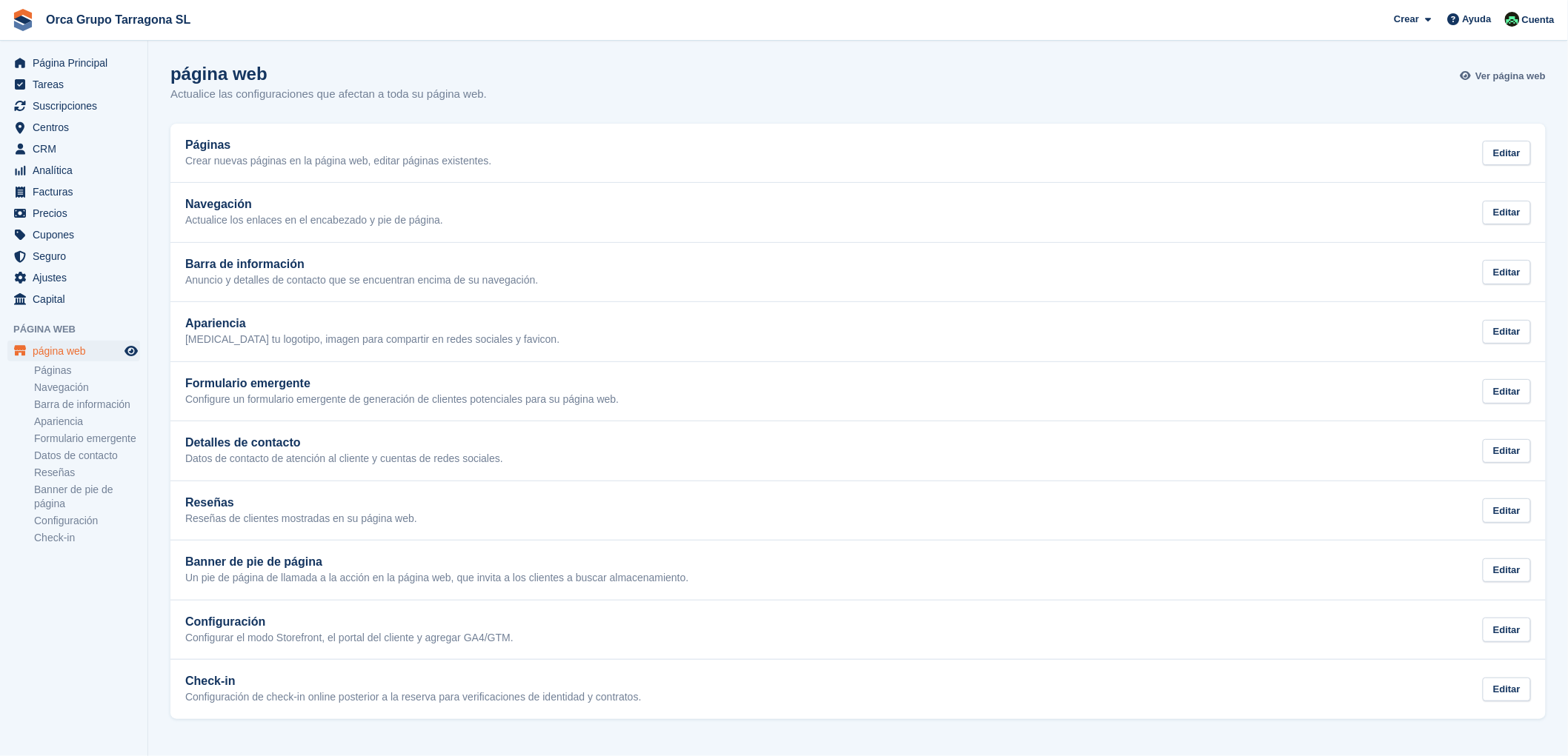
click at [1514, 75] on span "Ver página web" at bounding box center [1511, 76] width 71 height 15
